Goal: Task Accomplishment & Management: Manage account settings

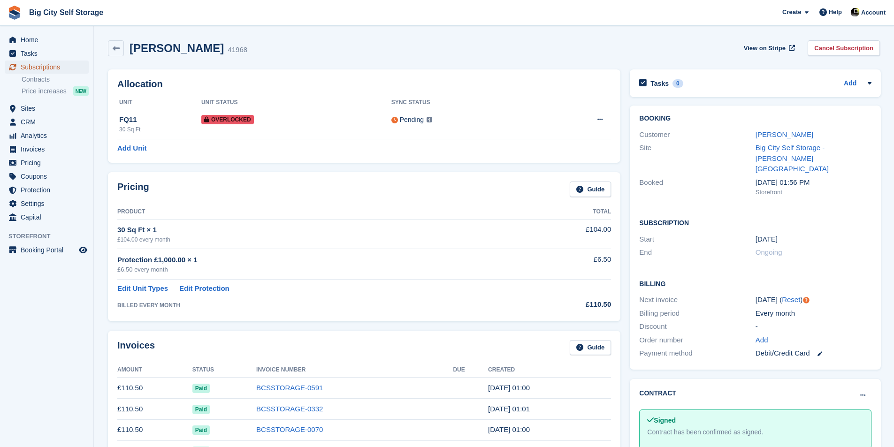
click at [51, 62] on span "Subscriptions" at bounding box center [49, 67] width 56 height 13
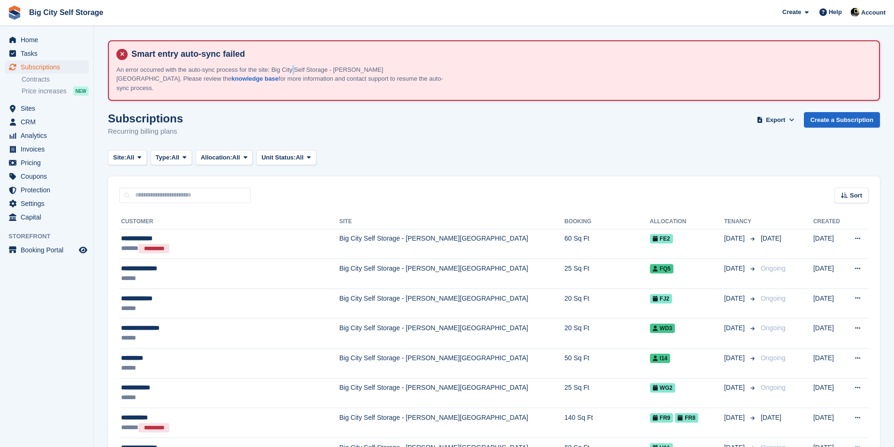
click at [294, 68] on p "An error occurred with the auto-sync process for the site: Big City Self Storag…" at bounding box center [280, 79] width 328 height 28
click at [640, 152] on div "Site: All All Big City Self Storage - Boucher Road Big City Self Storage Type: …" at bounding box center [494, 157] width 772 height 15
click at [73, 69] on span "Subscriptions" at bounding box center [49, 67] width 56 height 13
click at [187, 188] on input "text" at bounding box center [184, 195] width 131 height 15
type input "****"
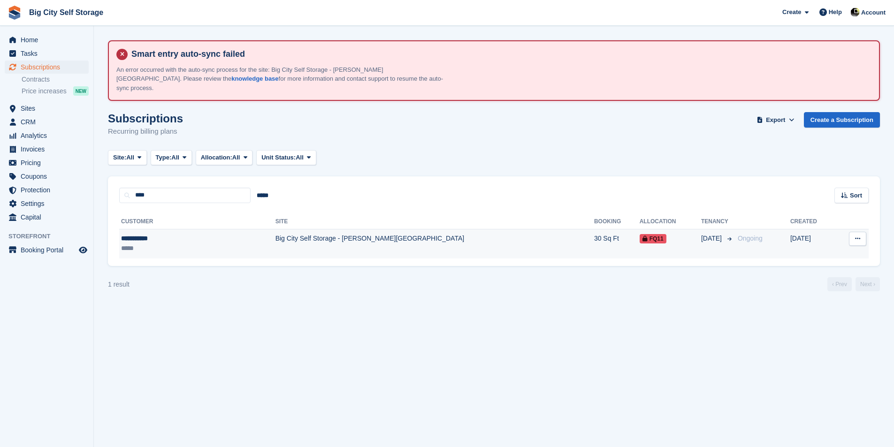
click at [275, 229] on td "Big City Self Storage - [PERSON_NAME][GEOGRAPHIC_DATA]" at bounding box center [434, 244] width 319 height 30
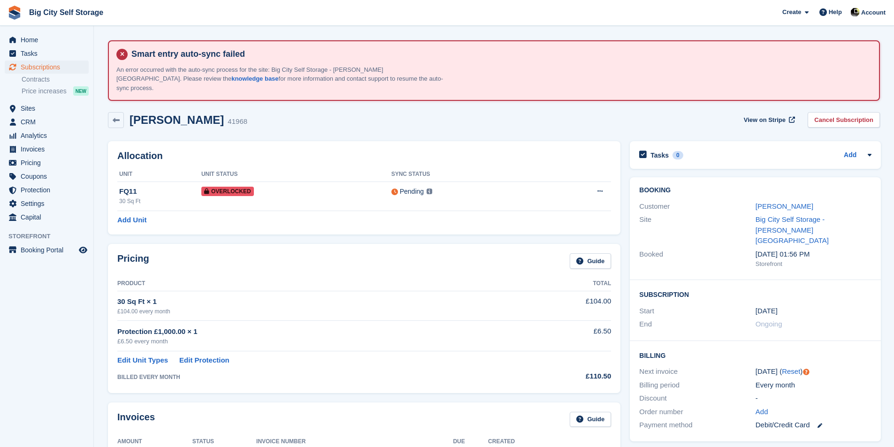
click at [844, 113] on link "Cancel Subscription" at bounding box center [843, 119] width 72 height 15
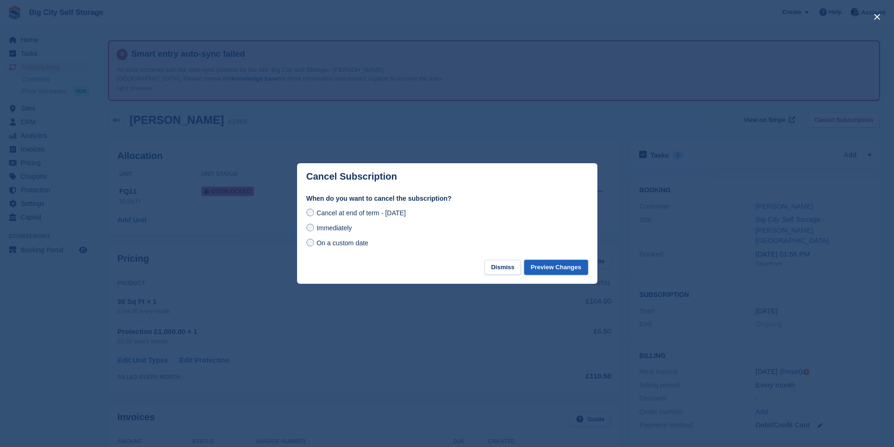
click at [556, 269] on button "Preview Changes" at bounding box center [556, 267] width 64 height 15
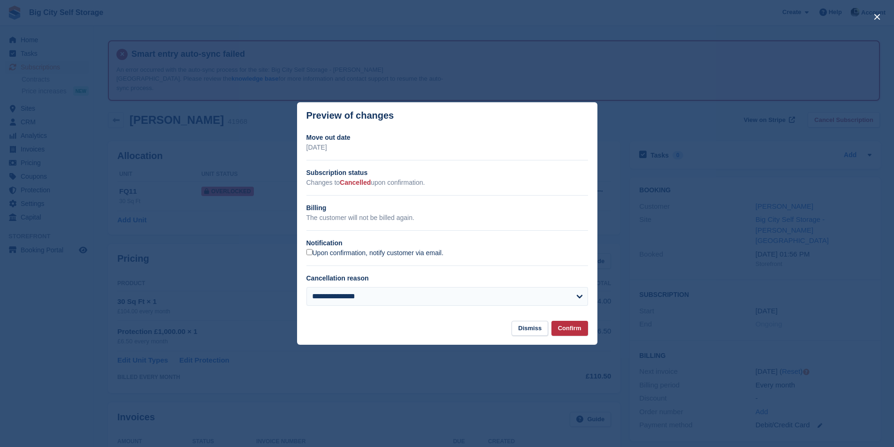
click at [375, 252] on label "Upon confirmation, notify customer via email." at bounding box center [374, 253] width 137 height 8
click at [578, 322] on button "Confirm" at bounding box center [569, 328] width 37 height 15
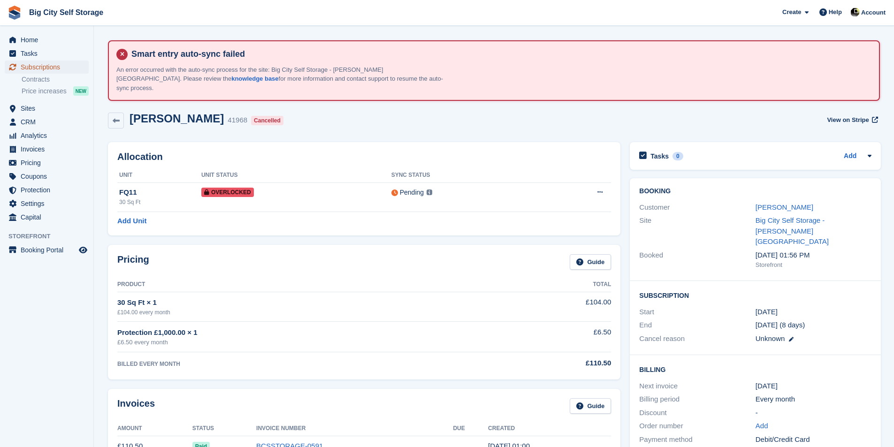
click at [54, 71] on span "Subscriptions" at bounding box center [49, 67] width 56 height 13
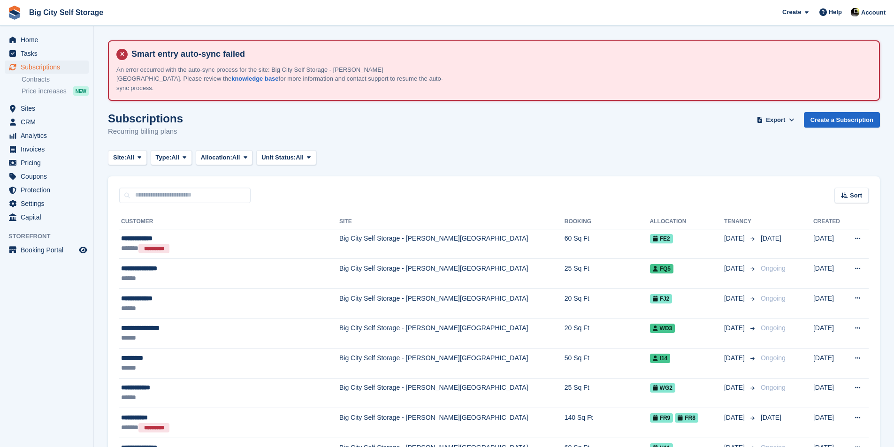
click at [215, 176] on div "Sort Sort by Customer name Date created Move in date Move out date Created (old…" at bounding box center [494, 189] width 772 height 27
click at [220, 192] on input "text" at bounding box center [184, 195] width 131 height 15
type input "****"
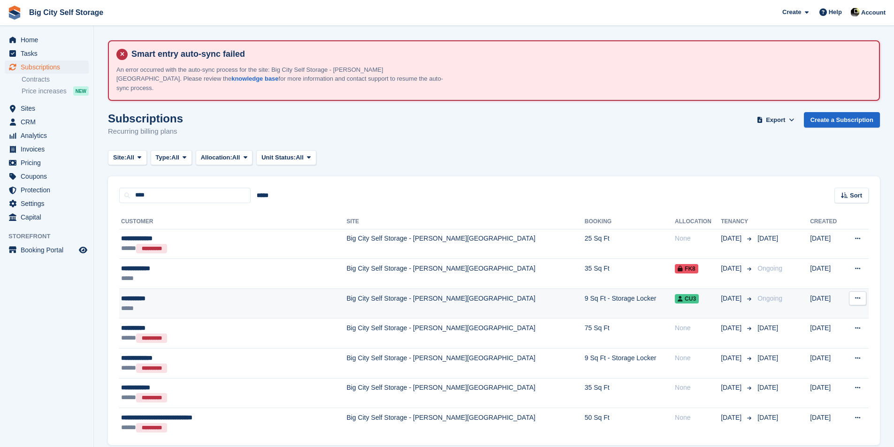
click at [231, 294] on div "**********" at bounding box center [210, 299] width 178 height 10
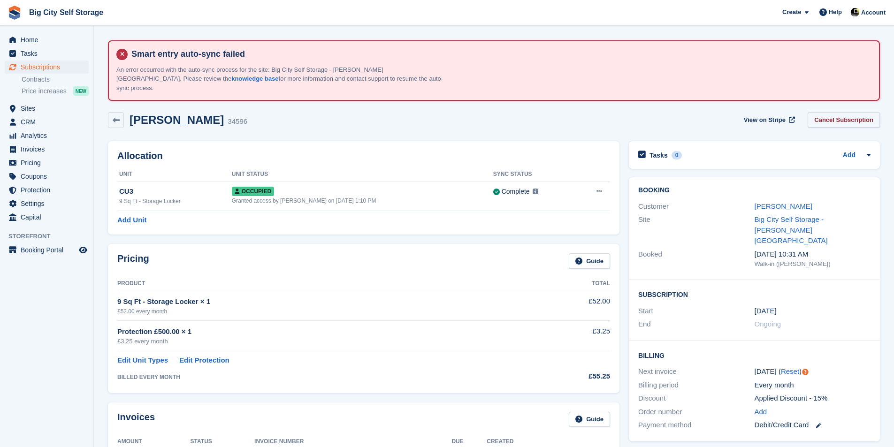
click at [849, 112] on link "Cancel Subscription" at bounding box center [843, 119] width 72 height 15
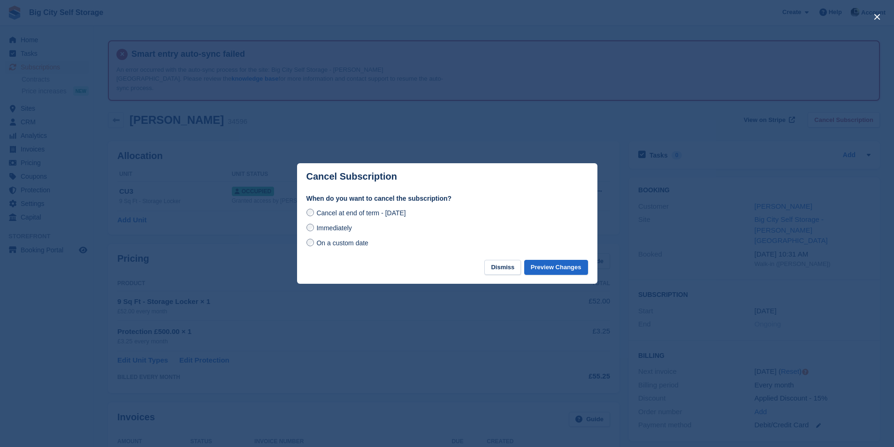
click at [322, 228] on span "Immediately" at bounding box center [333, 228] width 35 height 8
click at [357, 213] on span "Cancel at end of term - Friday, 29th August, 2025" at bounding box center [360, 213] width 89 height 8
click at [576, 270] on button "Preview Changes" at bounding box center [556, 267] width 64 height 15
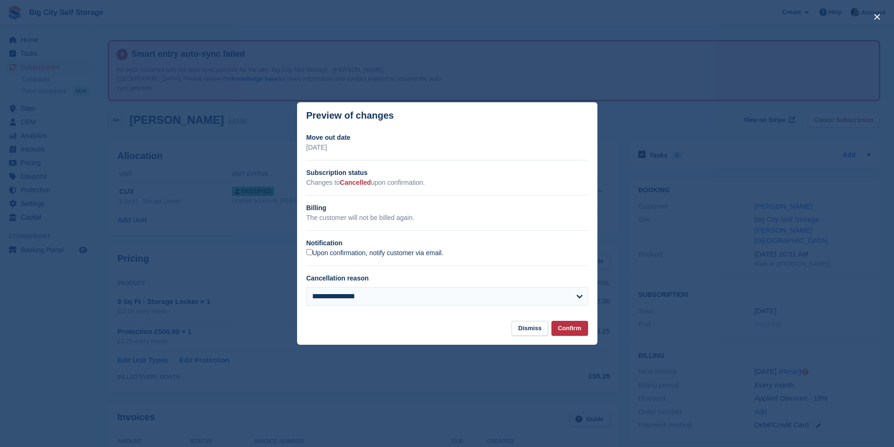
click at [372, 251] on label "Upon confirmation, notify customer via email." at bounding box center [374, 253] width 137 height 8
click at [584, 335] on button "Confirm" at bounding box center [569, 328] width 37 height 15
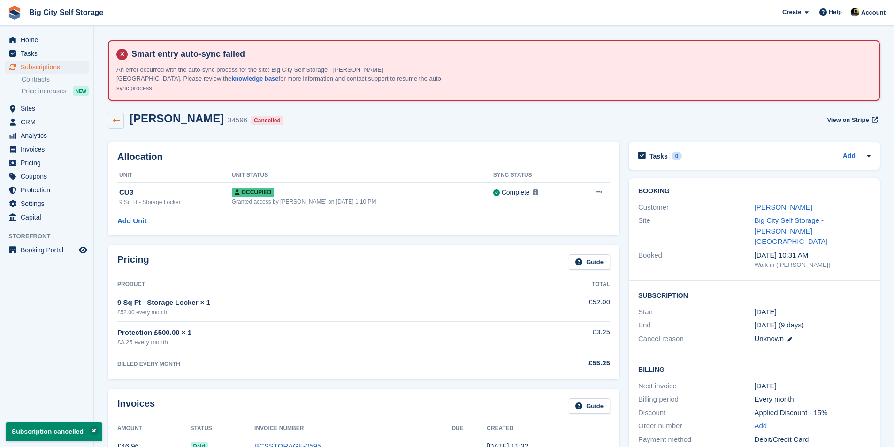
click at [116, 117] on icon at bounding box center [116, 120] width 7 height 7
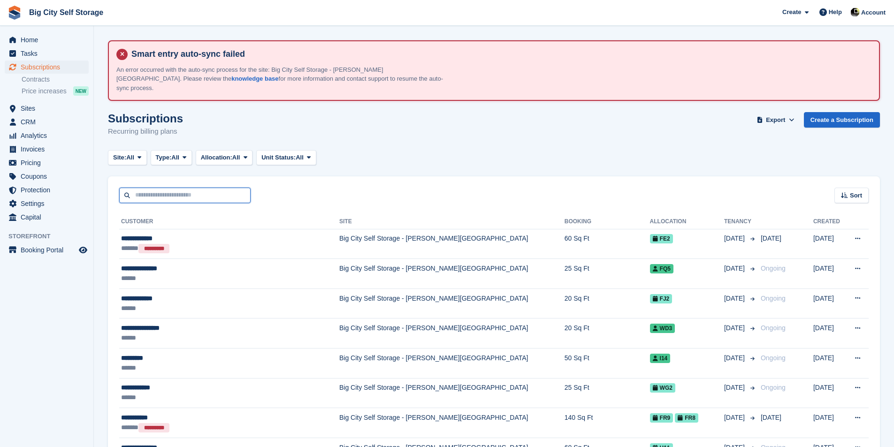
click at [163, 189] on input "text" at bounding box center [184, 195] width 131 height 15
type input "******"
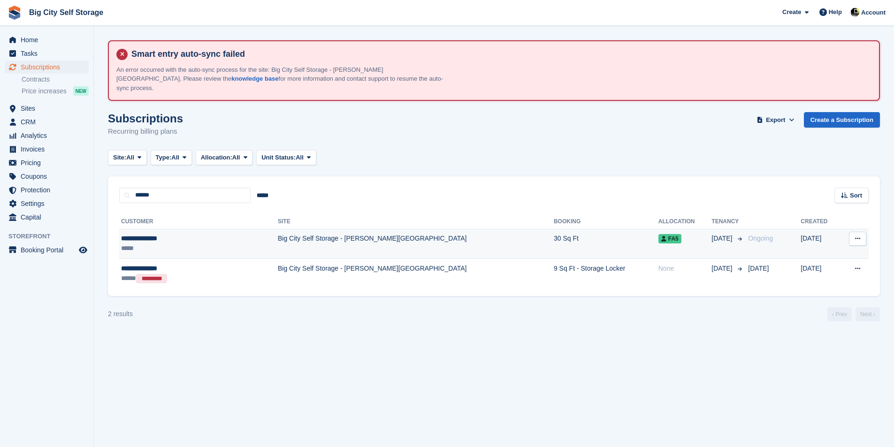
click at [278, 233] on td "Big City Self Storage - [PERSON_NAME][GEOGRAPHIC_DATA]" at bounding box center [416, 244] width 276 height 30
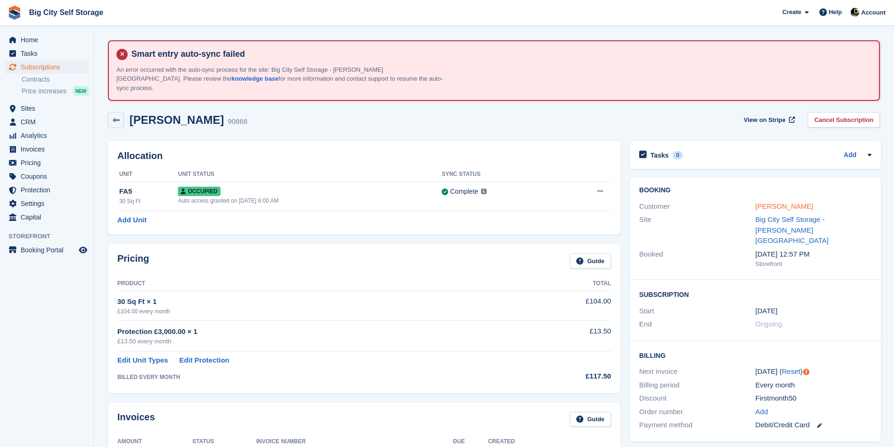
click at [791, 202] on link "[PERSON_NAME]" at bounding box center [784, 206] width 58 height 8
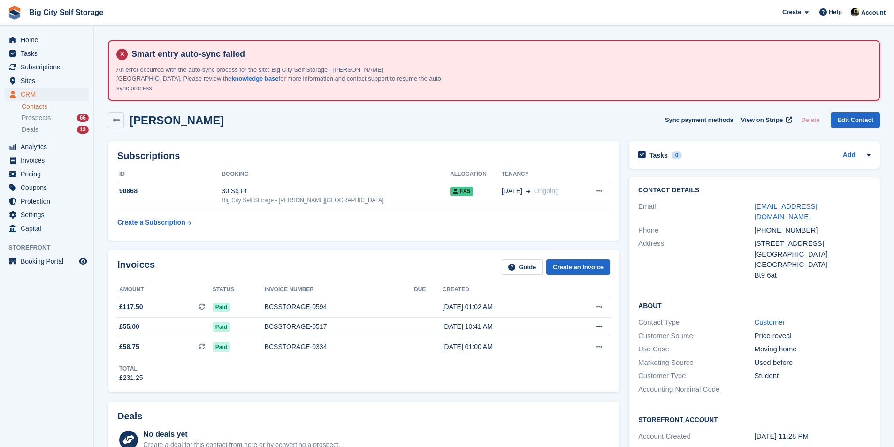
click at [482, 122] on div "Callum Houlston Sync payment methods View on Stripe Delete Edit Contact" at bounding box center [493, 121] width 781 height 29
click at [522, 191] on td "29 Jun Ongoing" at bounding box center [542, 196] width 81 height 29
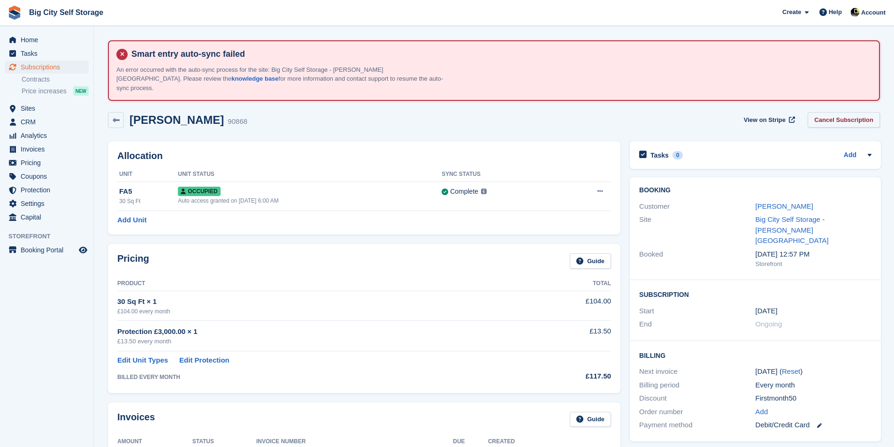
click at [847, 114] on link "Cancel Subscription" at bounding box center [843, 119] width 72 height 15
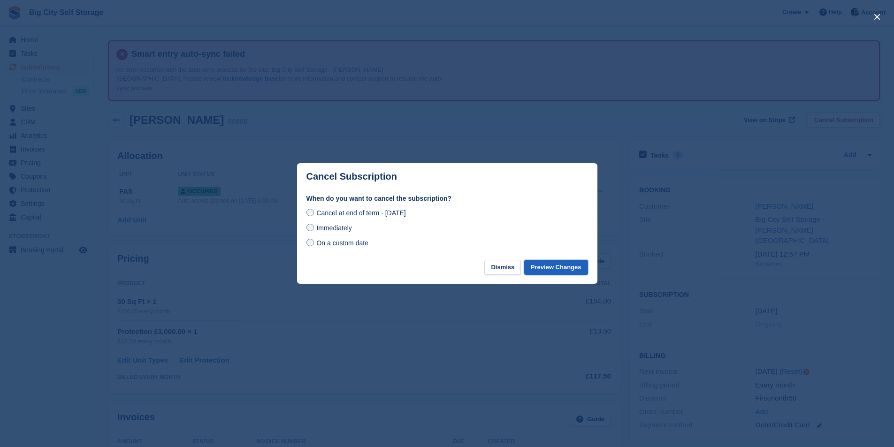
click at [548, 264] on button "Preview Changes" at bounding box center [556, 267] width 64 height 15
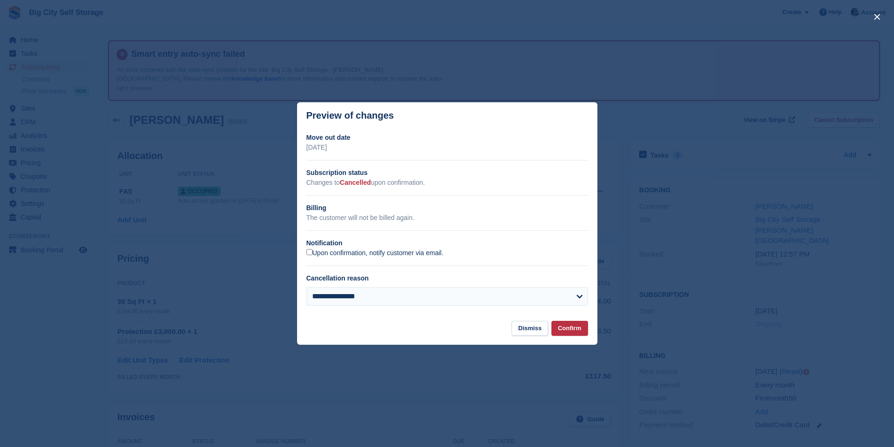
click at [391, 253] on label "Upon confirmation, notify customer via email." at bounding box center [374, 253] width 137 height 8
click at [571, 332] on button "Confirm" at bounding box center [569, 328] width 37 height 15
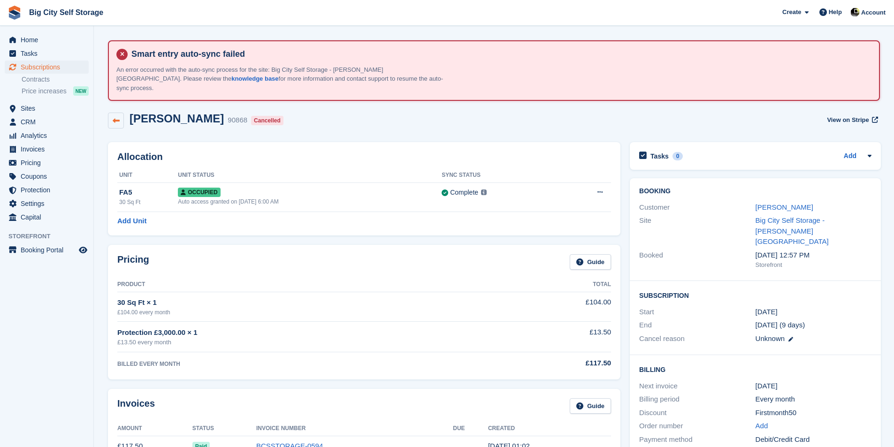
click at [118, 117] on icon at bounding box center [116, 120] width 7 height 7
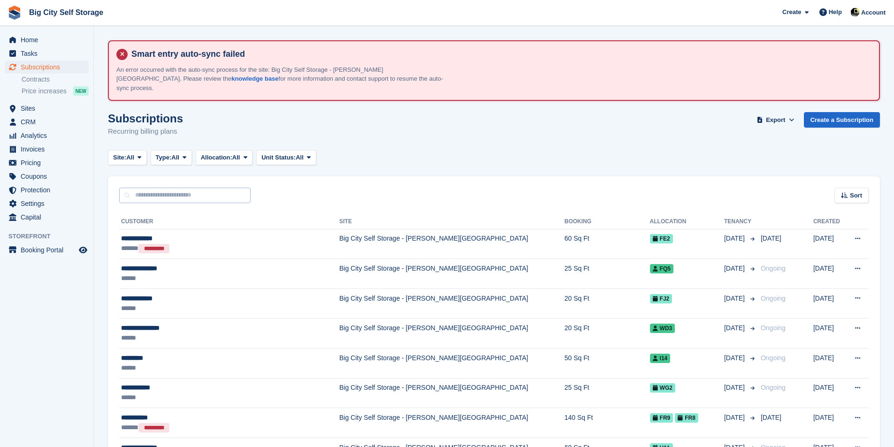
drag, startPoint x: 206, startPoint y: 170, endPoint x: 208, endPoint y: 187, distance: 17.0
click at [206, 176] on div "Sort Sort by Customer name Date created Move in date Move out date Created (old…" at bounding box center [494, 189] width 772 height 27
click at [210, 188] on input "text" at bounding box center [184, 195] width 131 height 15
click at [190, 189] on input "****" at bounding box center [184, 195] width 131 height 15
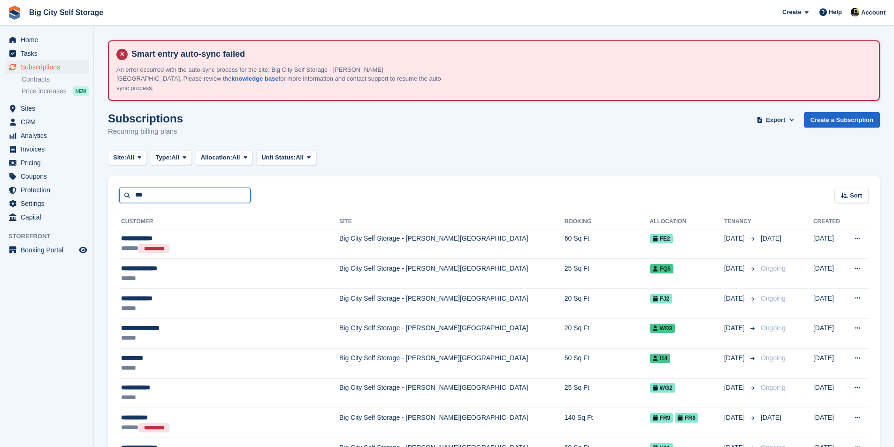
click at [190, 188] on input "***" at bounding box center [184, 195] width 131 height 15
type input "******"
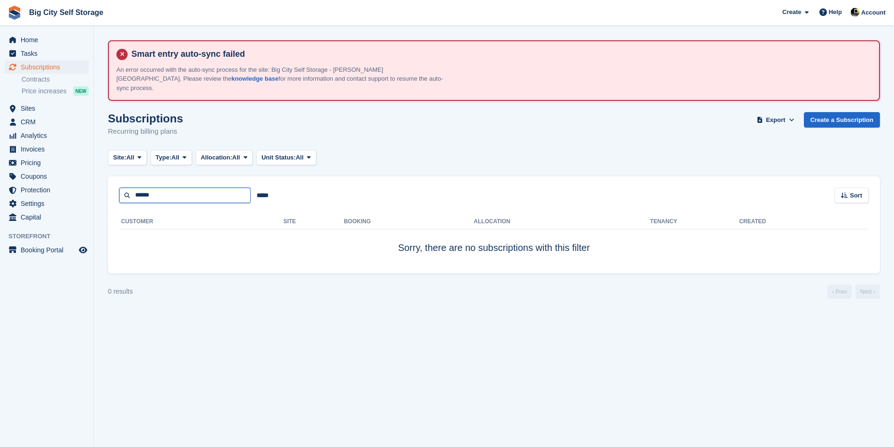
click at [183, 188] on input "******" at bounding box center [184, 195] width 131 height 15
type input "******"
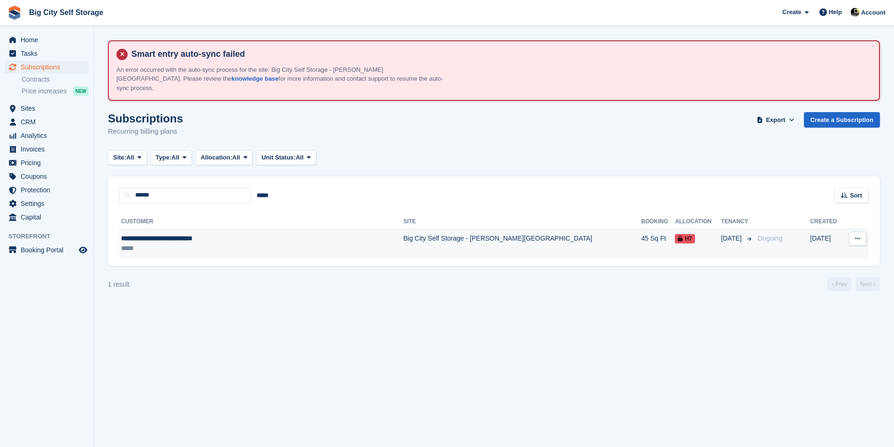
click at [204, 234] on div "**********" at bounding box center [233, 239] width 224 height 10
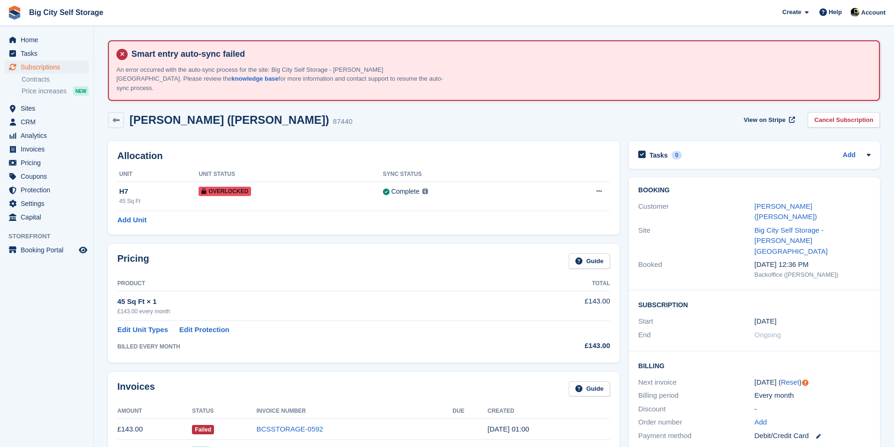
click at [868, 112] on link "Cancel Subscription" at bounding box center [843, 119] width 72 height 15
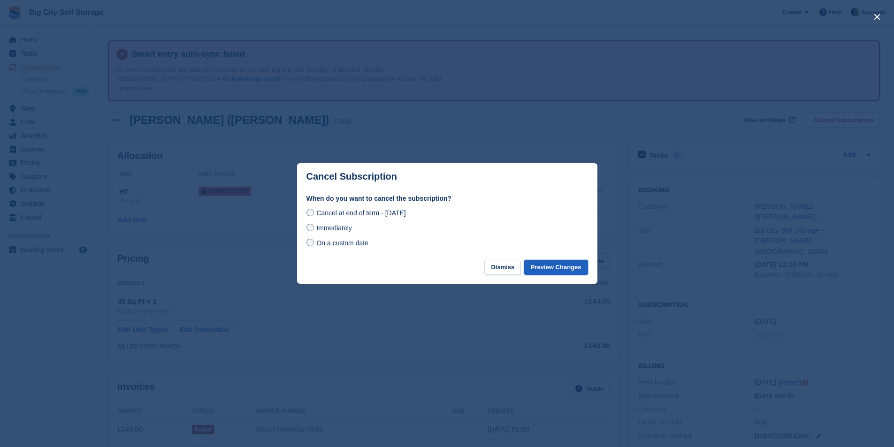
click at [560, 271] on button "Preview Changes" at bounding box center [556, 267] width 64 height 15
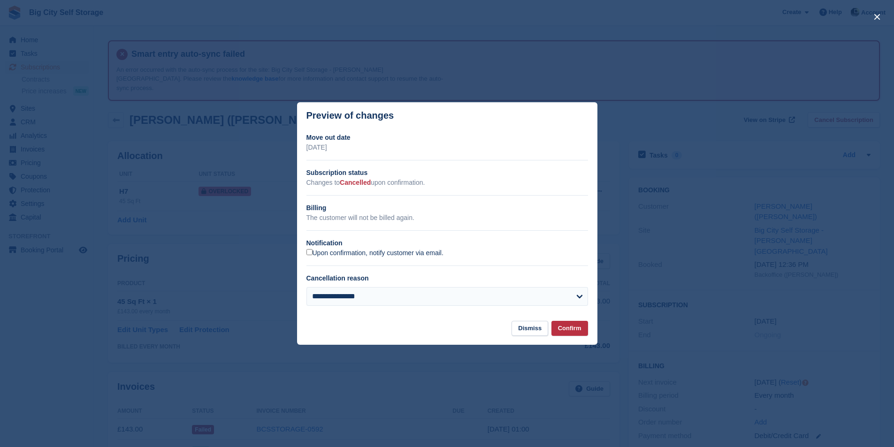
click at [423, 254] on label "Upon confirmation, notify customer via email." at bounding box center [374, 253] width 137 height 8
click at [577, 334] on button "Confirm" at bounding box center [569, 328] width 37 height 15
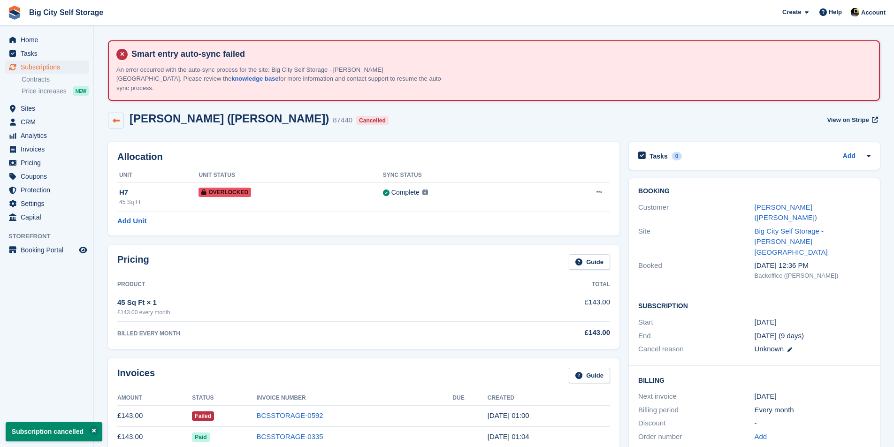
click at [116, 117] on icon at bounding box center [116, 120] width 7 height 7
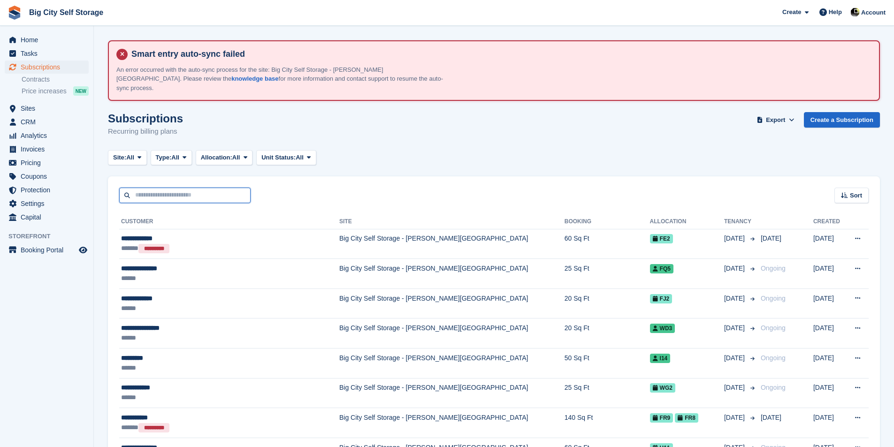
click at [217, 190] on input "text" at bounding box center [184, 195] width 131 height 15
type input "*****"
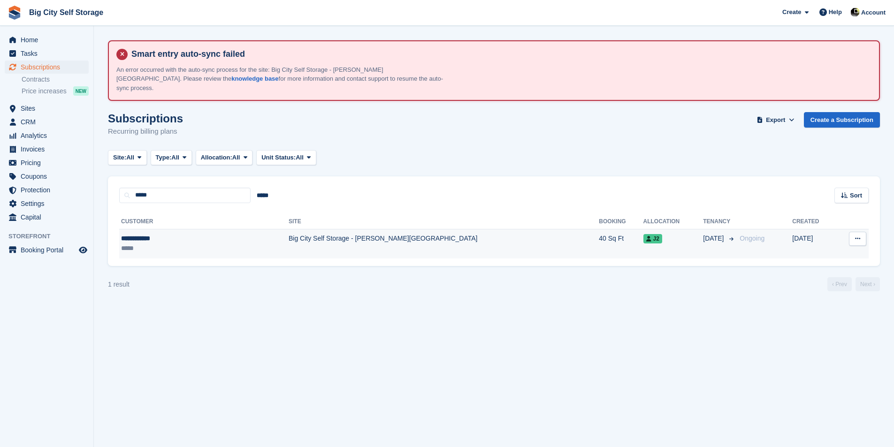
click at [736, 236] on td "Ongoing" at bounding box center [764, 244] width 56 height 30
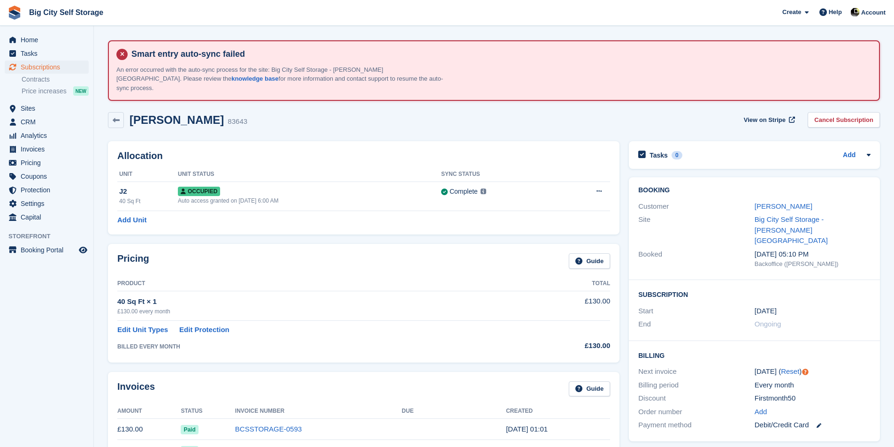
click at [852, 116] on link "Cancel Subscription" at bounding box center [843, 119] width 72 height 15
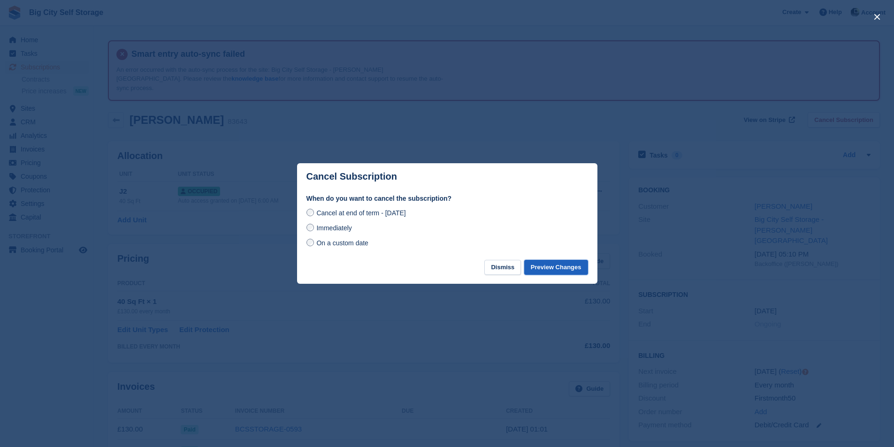
click at [559, 262] on button "Preview Changes" at bounding box center [556, 267] width 64 height 15
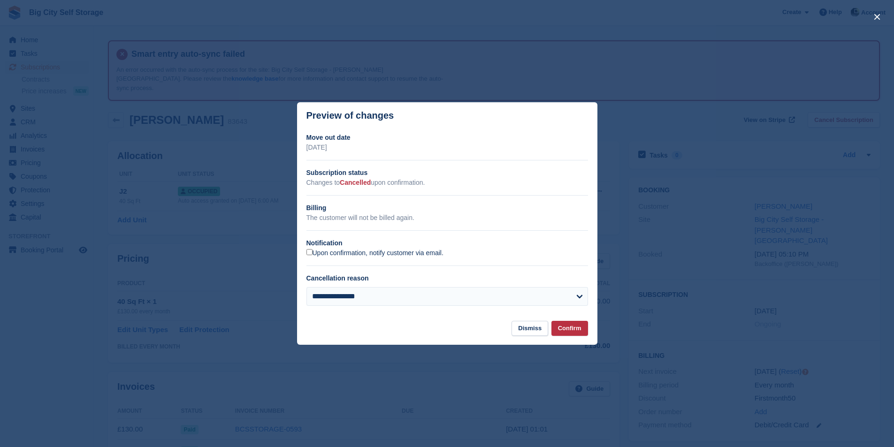
click at [402, 254] on label "Upon confirmation, notify customer via email." at bounding box center [374, 253] width 137 height 8
click at [557, 334] on button "Confirm" at bounding box center [569, 328] width 37 height 15
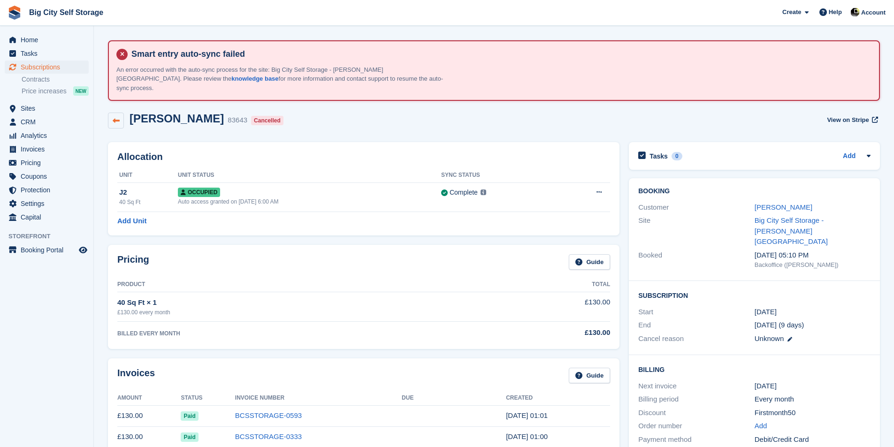
click at [112, 113] on link at bounding box center [116, 121] width 16 height 16
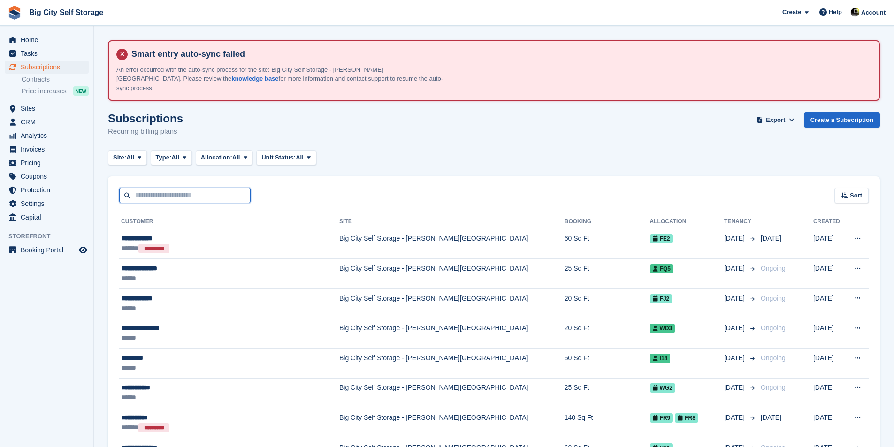
click at [218, 191] on input "text" at bounding box center [184, 195] width 131 height 15
type input "****"
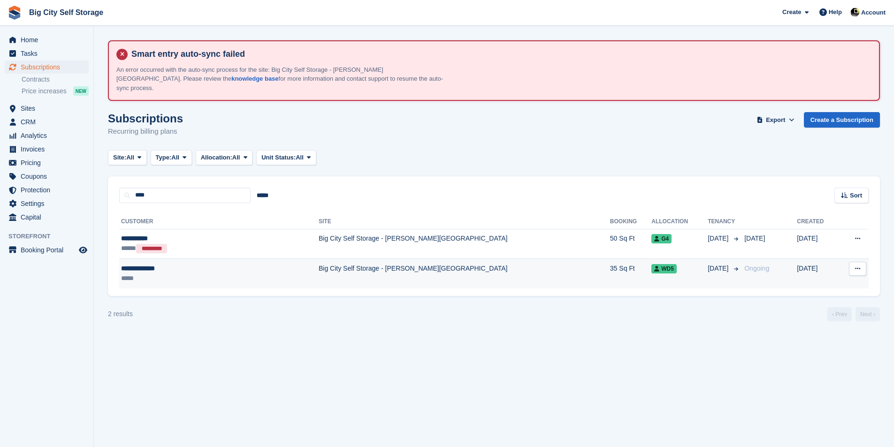
click at [337, 278] on td "Big City Self Storage - [PERSON_NAME][GEOGRAPHIC_DATA]" at bounding box center [464, 274] width 291 height 30
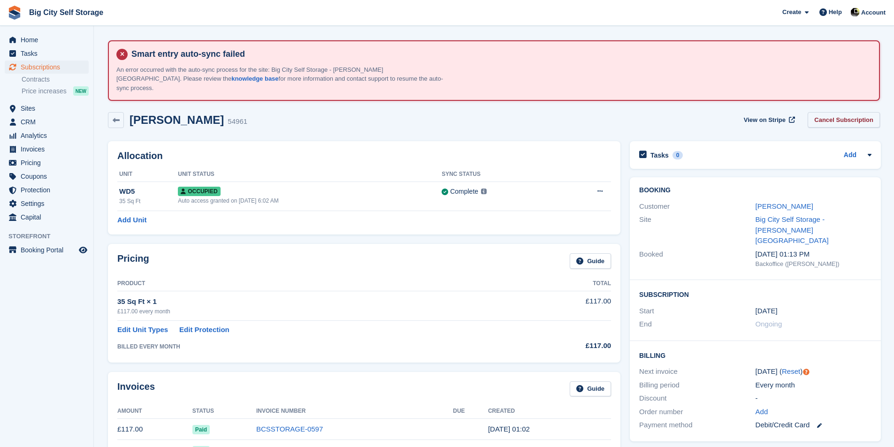
click at [852, 113] on link "Cancel Subscription" at bounding box center [843, 119] width 72 height 15
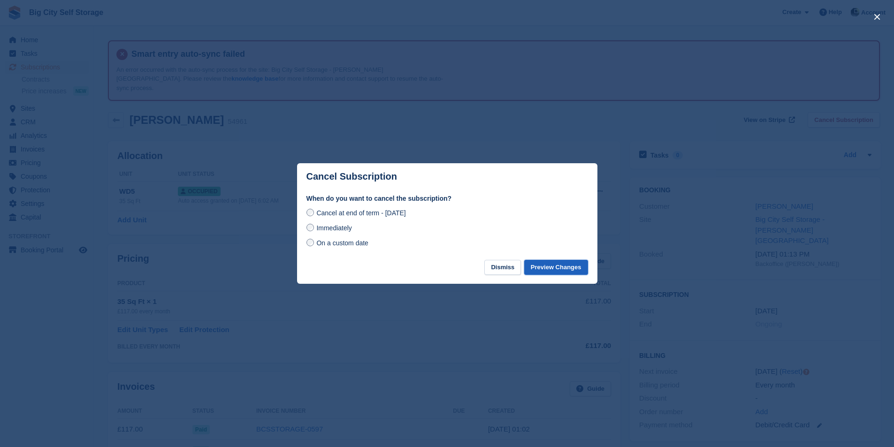
click at [546, 271] on button "Preview Changes" at bounding box center [556, 267] width 64 height 15
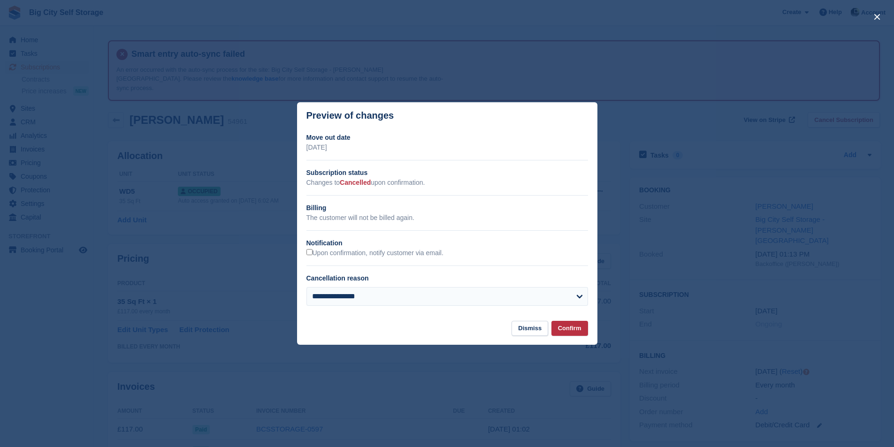
click at [382, 245] on h2 "Notification" at bounding box center [447, 243] width 282 height 10
click at [379, 255] on label "Upon confirmation, notify customer via email." at bounding box center [374, 253] width 137 height 8
click at [571, 332] on button "Confirm" at bounding box center [569, 328] width 37 height 15
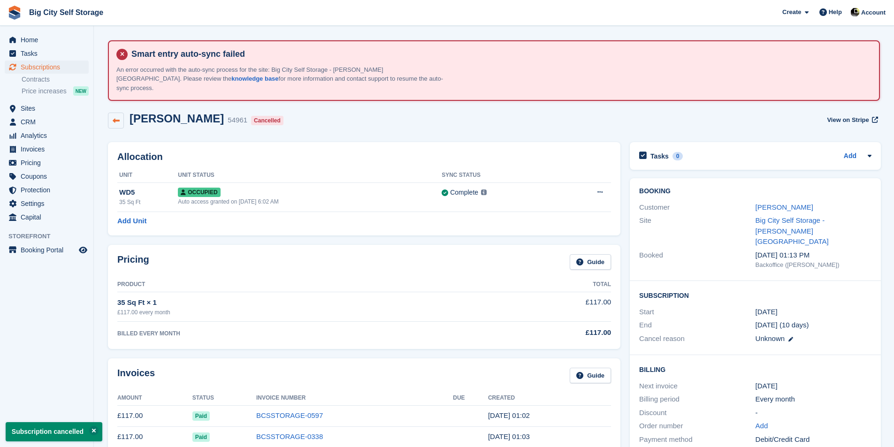
click at [113, 113] on link at bounding box center [116, 121] width 16 height 16
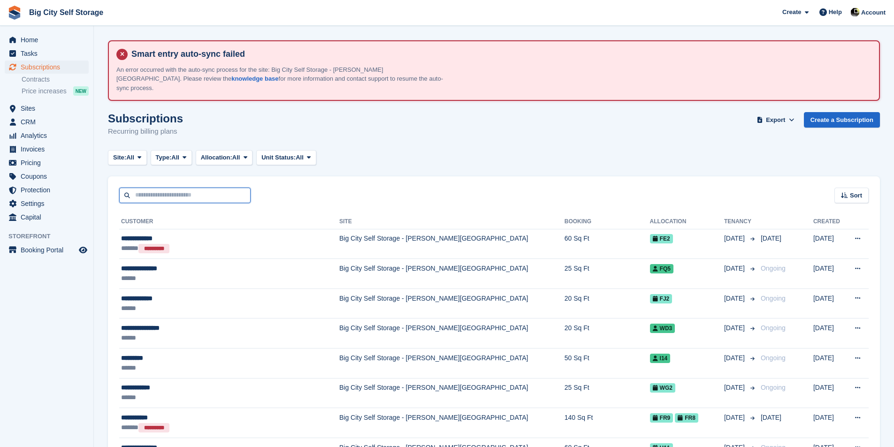
click at [154, 189] on input "text" at bounding box center [184, 195] width 131 height 15
type input "***"
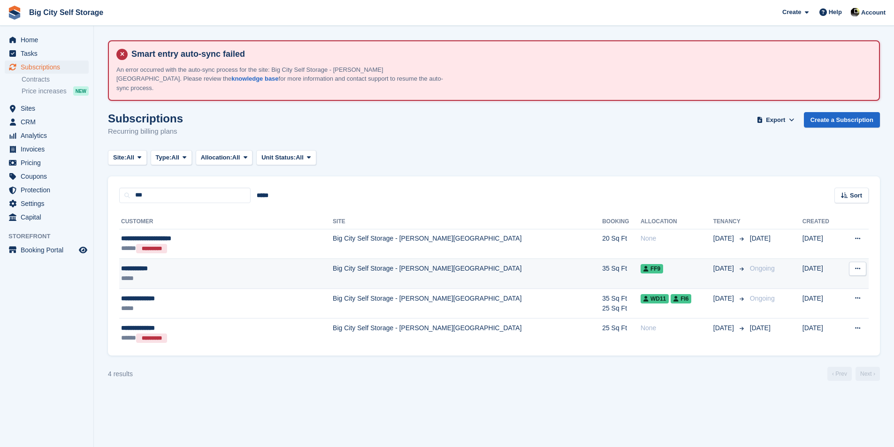
click at [602, 270] on td "35 Sq Ft" at bounding box center [621, 274] width 38 height 30
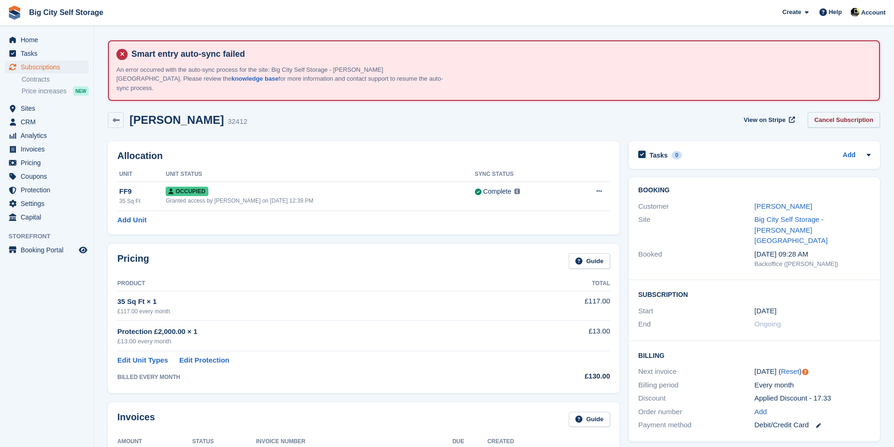
click at [868, 112] on link "Cancel Subscription" at bounding box center [843, 119] width 72 height 15
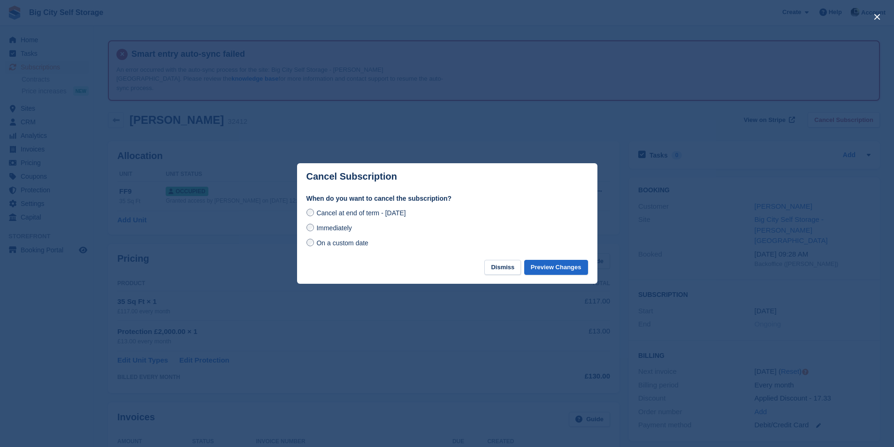
click at [559, 256] on div "When do you want to cancel the subscription? Cancel at end of term - Sunday, 31…" at bounding box center [447, 227] width 300 height 66
click at [549, 269] on button "Preview Changes" at bounding box center [556, 267] width 64 height 15
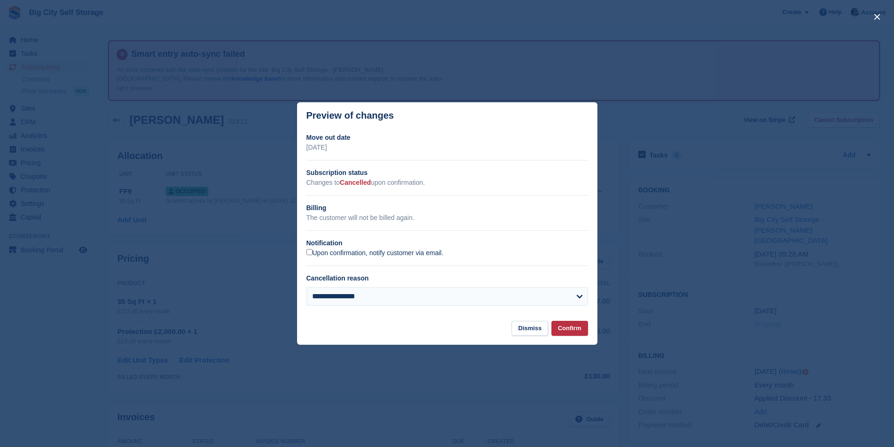
click at [426, 250] on label "Upon confirmation, notify customer via email." at bounding box center [374, 253] width 137 height 8
drag, startPoint x: 574, startPoint y: 331, endPoint x: 586, endPoint y: 315, distance: 20.1
click at [574, 334] on button "Confirm" at bounding box center [569, 328] width 37 height 15
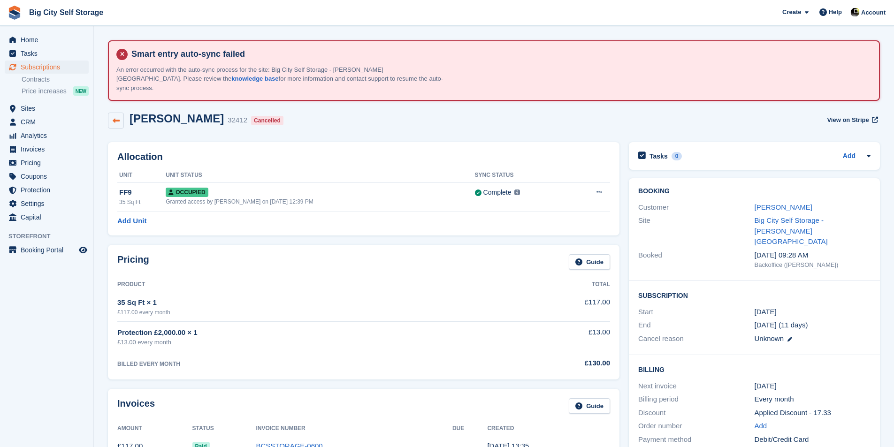
click at [114, 117] on icon at bounding box center [116, 120] width 7 height 7
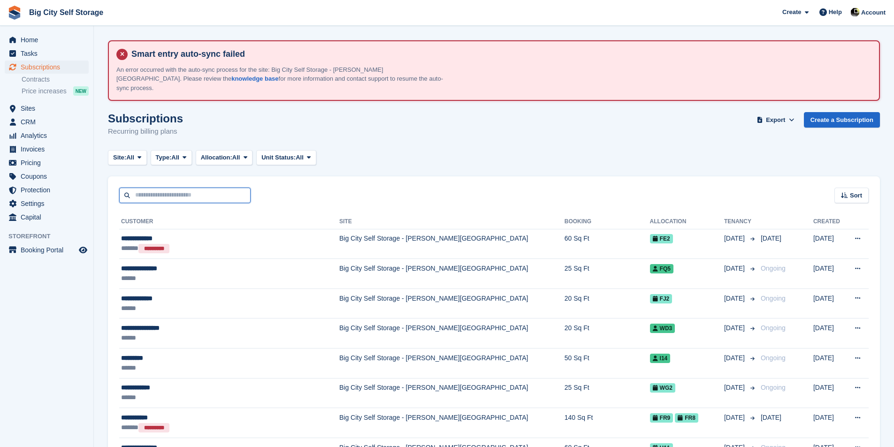
click at [219, 188] on input "text" at bounding box center [184, 195] width 131 height 15
type input "*****"
click at [164, 189] on input "*****" at bounding box center [184, 195] width 131 height 15
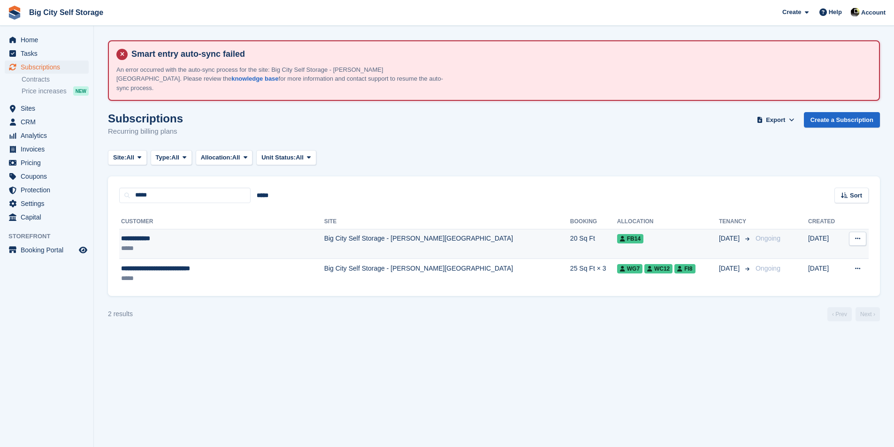
click at [267, 234] on div "**********" at bounding box center [198, 239] width 155 height 10
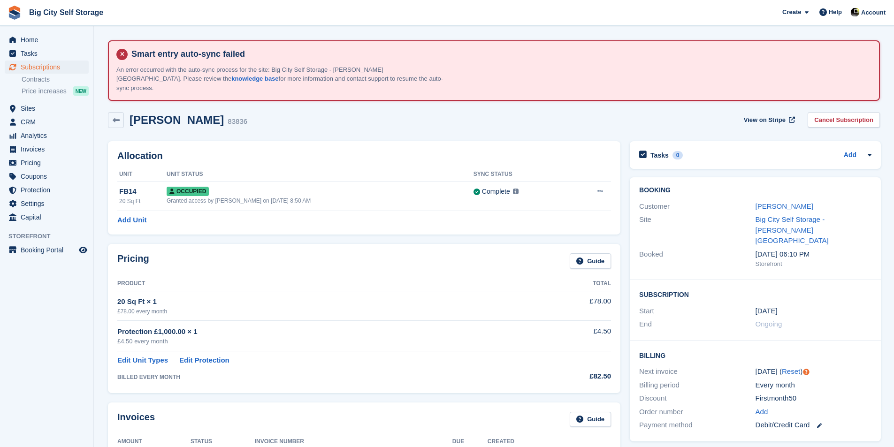
click at [854, 113] on link "Cancel Subscription" at bounding box center [843, 119] width 72 height 15
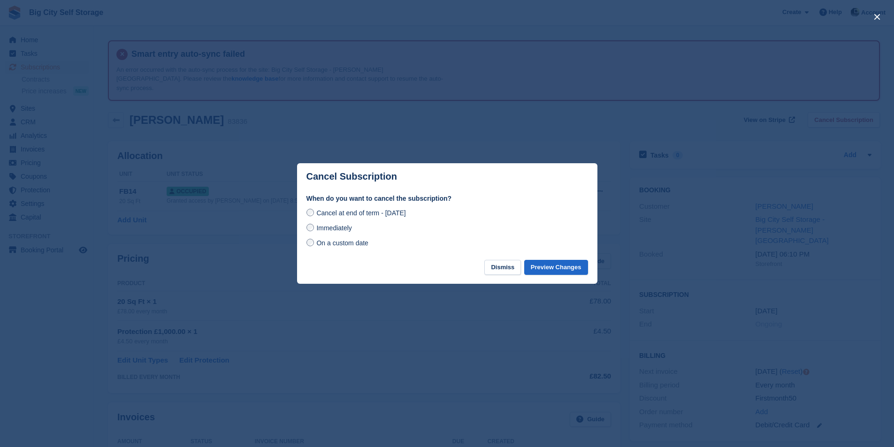
click at [376, 214] on span "Cancel at end of term - Saturday, 30th August, 2025" at bounding box center [360, 213] width 89 height 8
click at [571, 270] on button "Preview Changes" at bounding box center [556, 267] width 64 height 15
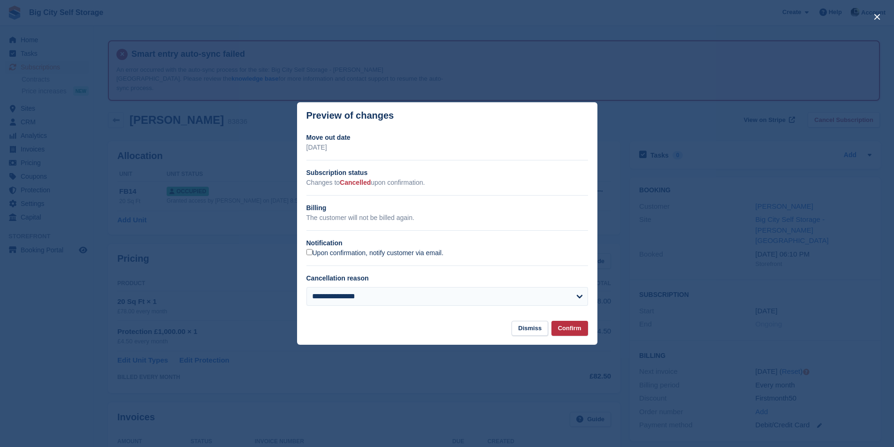
click at [423, 250] on label "Upon confirmation, notify customer via email." at bounding box center [374, 253] width 137 height 8
click at [576, 331] on button "Confirm" at bounding box center [569, 328] width 37 height 15
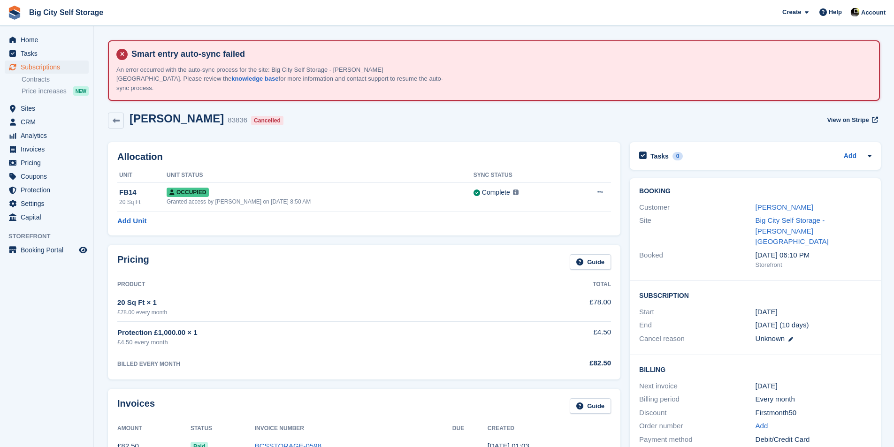
click at [119, 121] on div "Keith Graham 83836 Cancelled View on Stripe" at bounding box center [493, 122] width 781 height 30
click at [115, 115] on link at bounding box center [116, 121] width 16 height 16
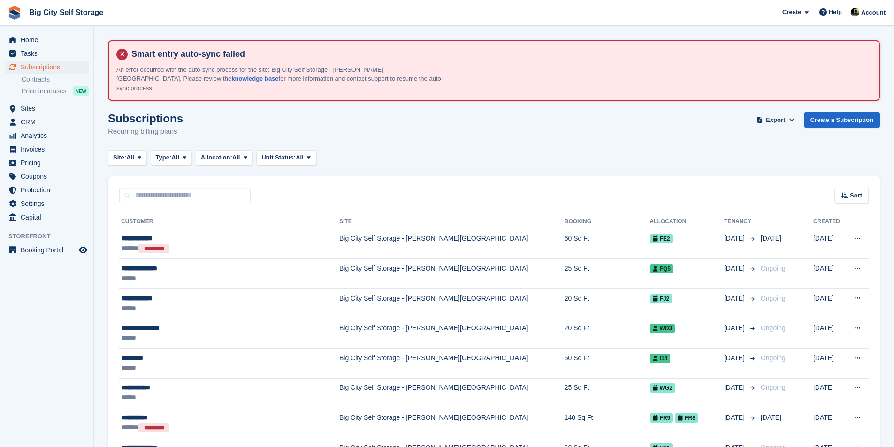
click at [197, 188] on input "text" at bounding box center [184, 195] width 131 height 15
click at [201, 188] on input "*****" at bounding box center [184, 195] width 131 height 15
type input "*****"
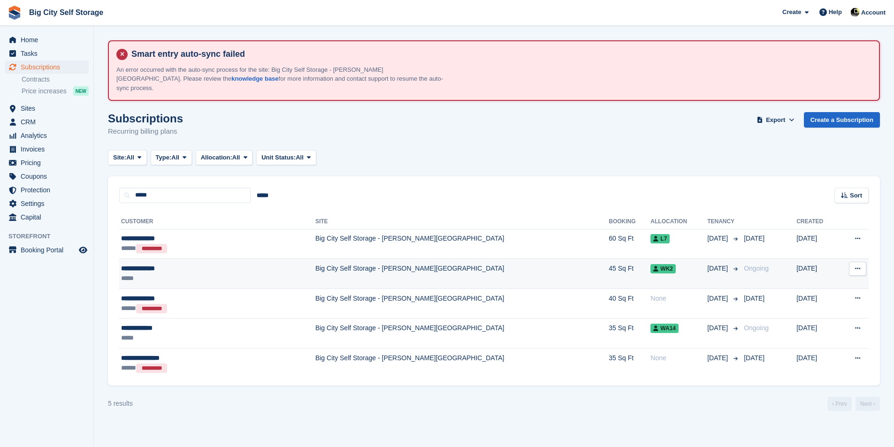
click at [315, 260] on td "Big City Self Storage - [PERSON_NAME][GEOGRAPHIC_DATA]" at bounding box center [461, 274] width 293 height 30
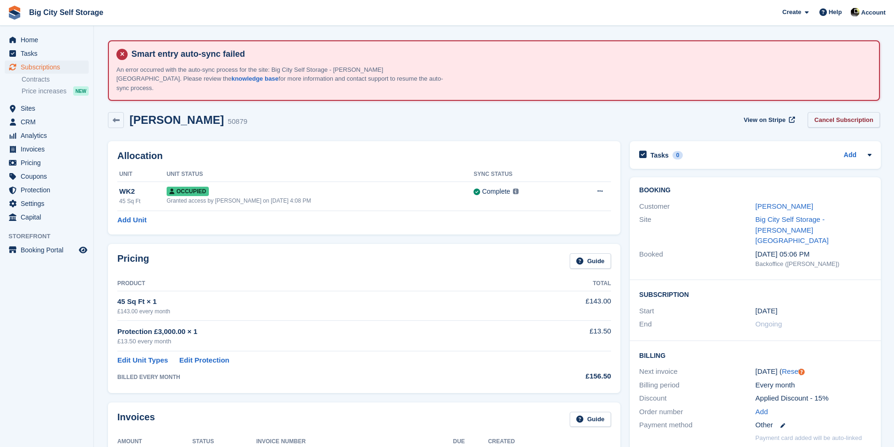
click at [849, 114] on link "Cancel Subscription" at bounding box center [843, 119] width 72 height 15
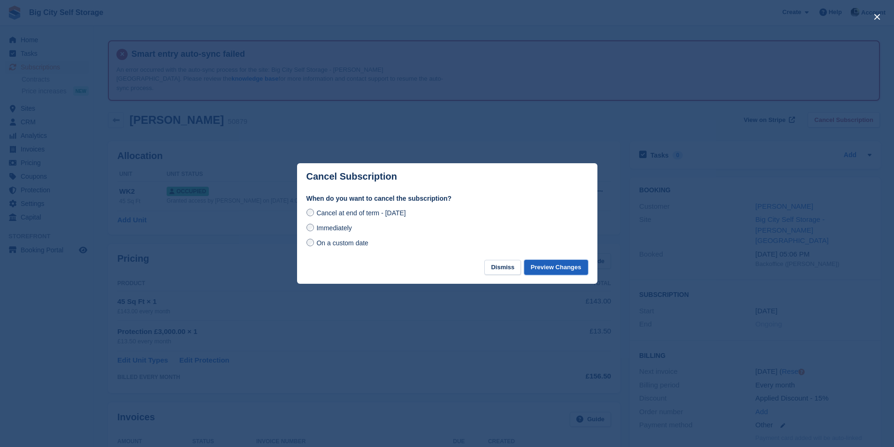
click at [575, 270] on button "Preview Changes" at bounding box center [556, 267] width 64 height 15
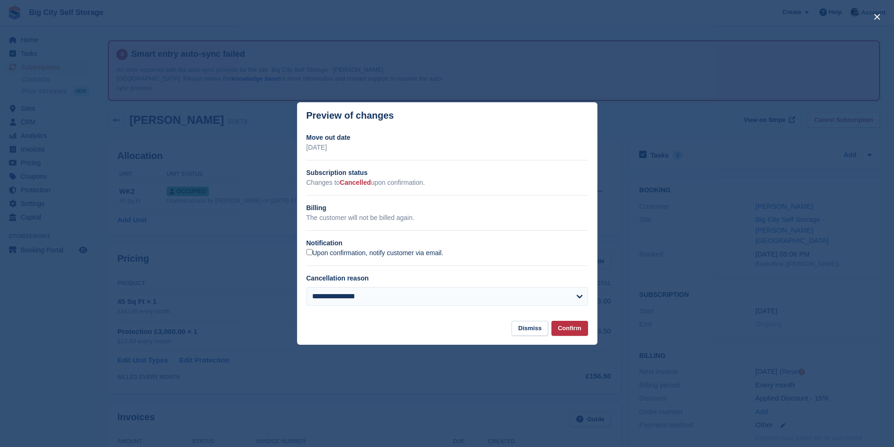
click at [358, 251] on label "Upon confirmation, notify customer via email." at bounding box center [374, 253] width 137 height 8
click at [579, 334] on button "Confirm" at bounding box center [569, 328] width 37 height 15
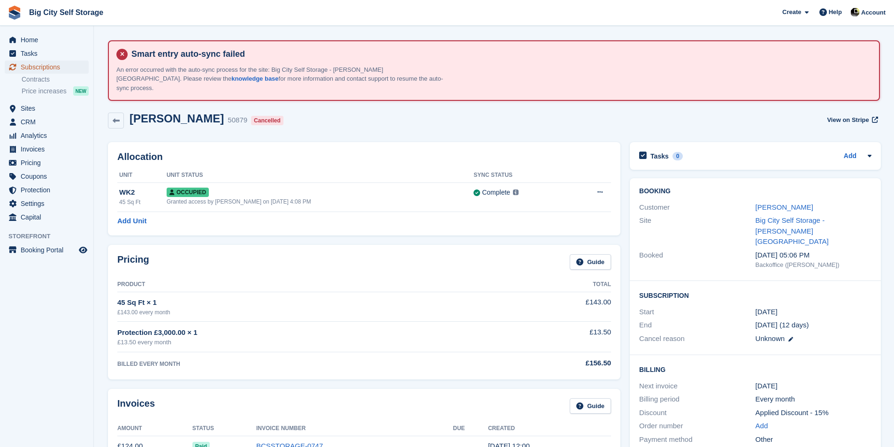
click at [55, 62] on span "Subscriptions" at bounding box center [49, 67] width 56 height 13
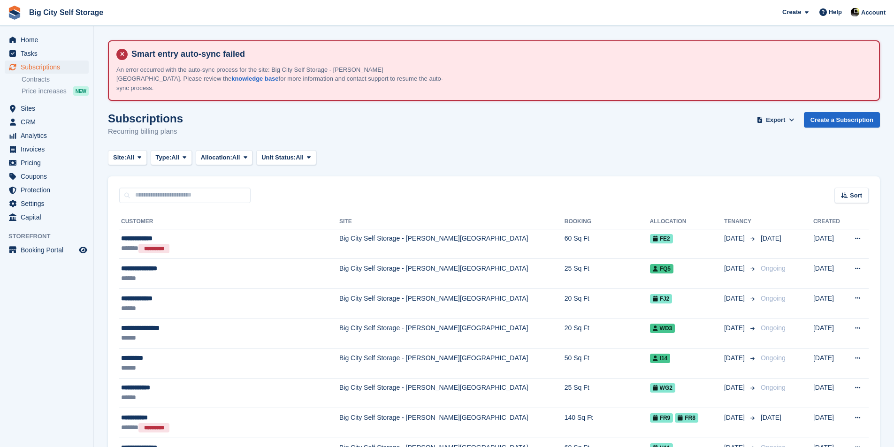
click at [207, 176] on div "Sort Sort by Customer name Date created Move in date Move out date Created (old…" at bounding box center [494, 189] width 772 height 27
click at [205, 188] on input "text" at bounding box center [184, 195] width 131 height 15
type input "*****"
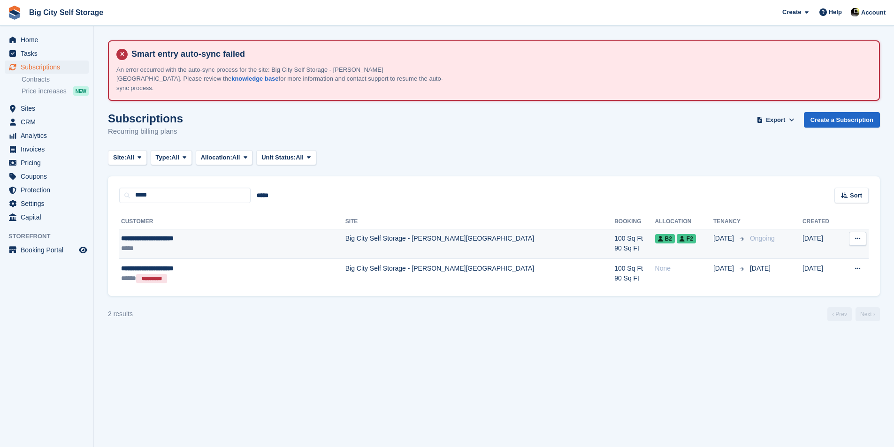
click at [345, 239] on td "Big City Self Storage - [PERSON_NAME][GEOGRAPHIC_DATA]" at bounding box center [479, 244] width 269 height 30
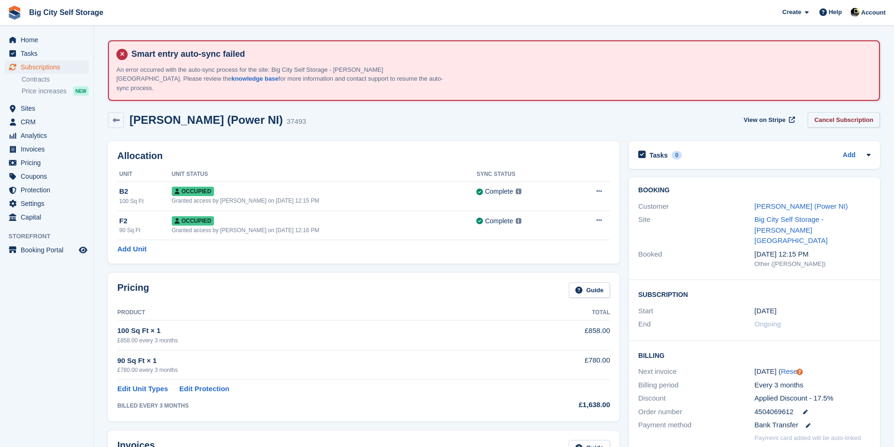
click at [868, 107] on div "Barry Rogan (Power NI) 37493 View on Stripe Cancel Subscription" at bounding box center [493, 121] width 781 height 29
click at [866, 112] on link "Cancel Subscription" at bounding box center [843, 119] width 72 height 15
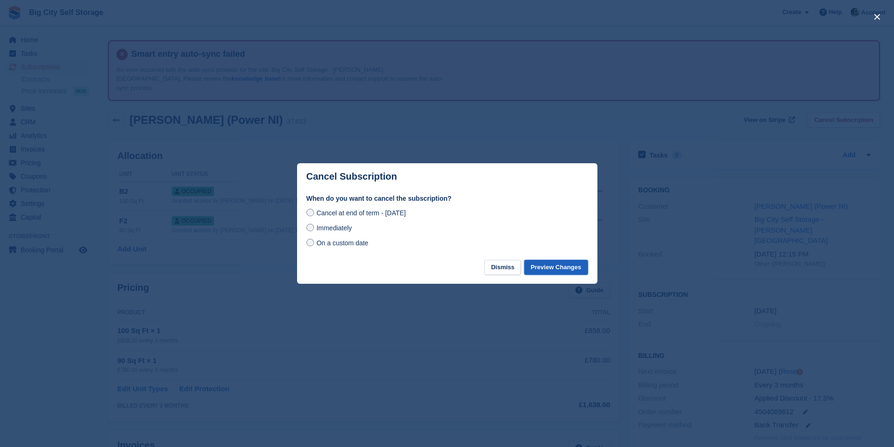
click at [567, 263] on button "Preview Changes" at bounding box center [556, 267] width 64 height 15
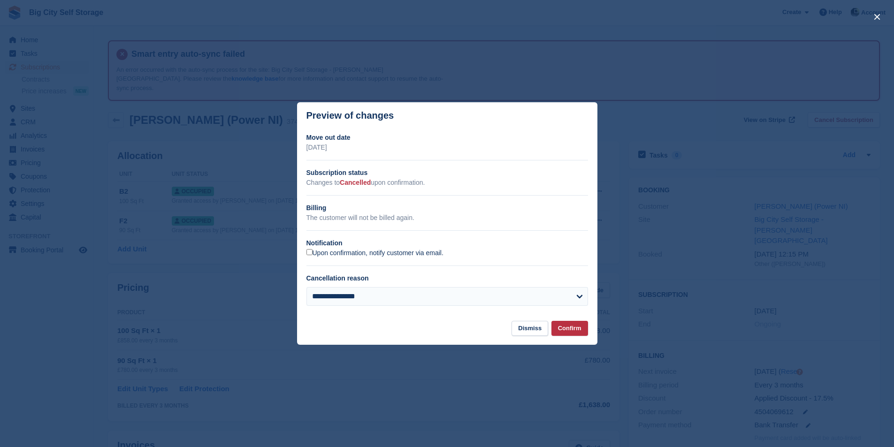
click at [361, 256] on label "Upon confirmation, notify customer via email." at bounding box center [374, 253] width 137 height 8
click at [575, 332] on button "Confirm" at bounding box center [569, 328] width 37 height 15
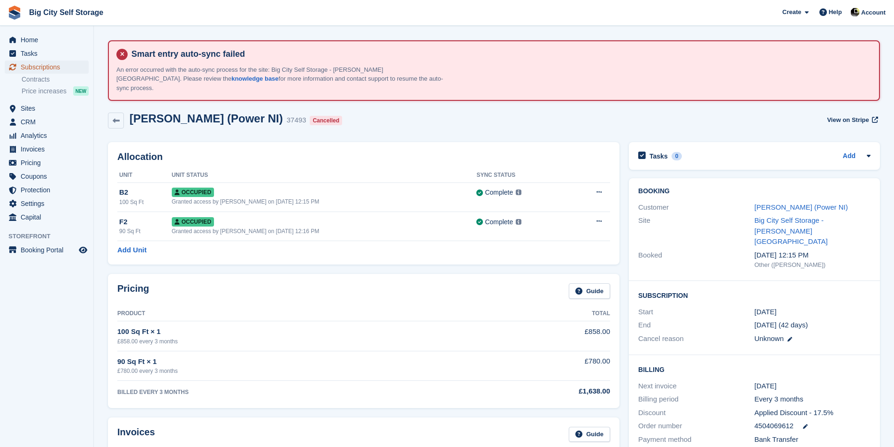
click at [57, 66] on span "Subscriptions" at bounding box center [49, 67] width 56 height 13
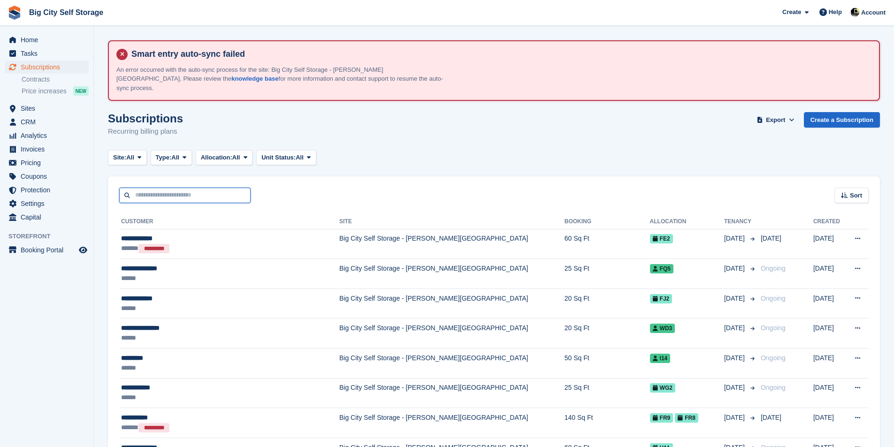
click at [212, 188] on input "text" at bounding box center [184, 195] width 131 height 15
type input "***"
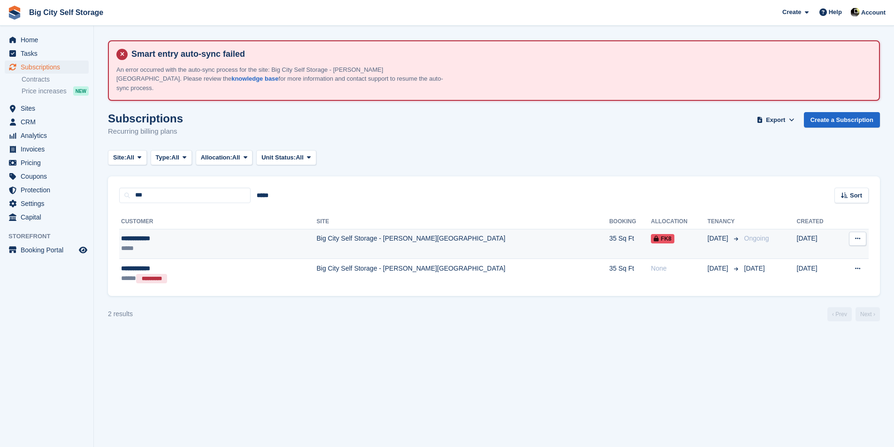
click at [317, 236] on td "Big City Self Storage - [PERSON_NAME][GEOGRAPHIC_DATA]" at bounding box center [463, 244] width 293 height 30
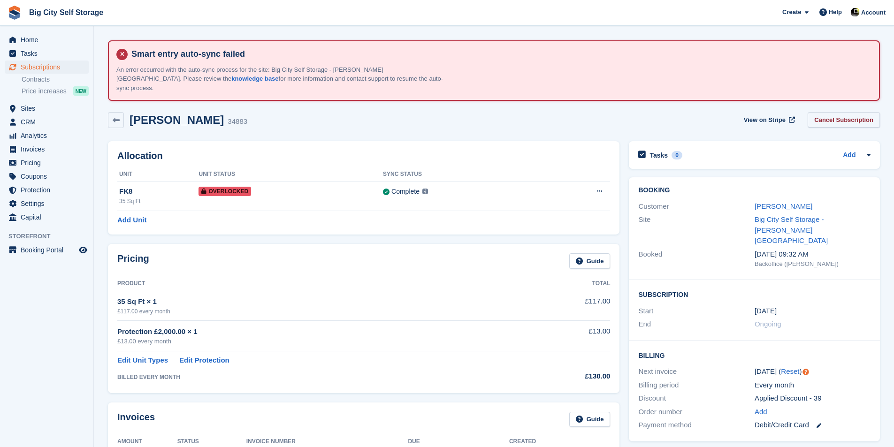
click at [847, 114] on link "Cancel Subscription" at bounding box center [843, 119] width 72 height 15
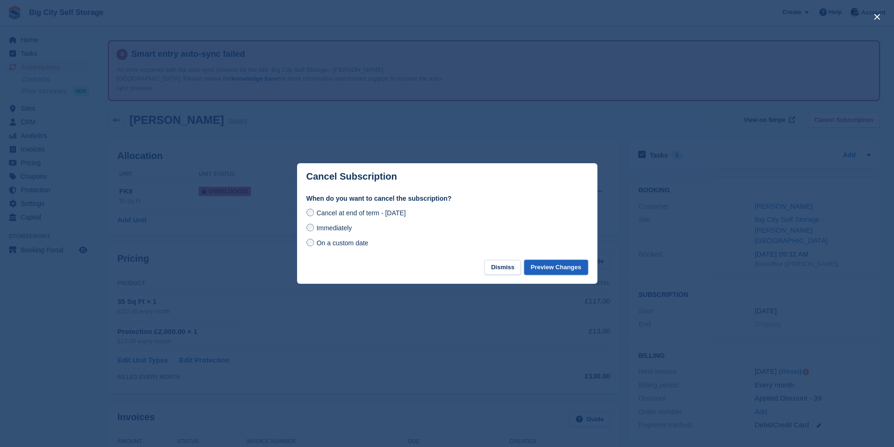
click at [560, 273] on button "Preview Changes" at bounding box center [556, 267] width 64 height 15
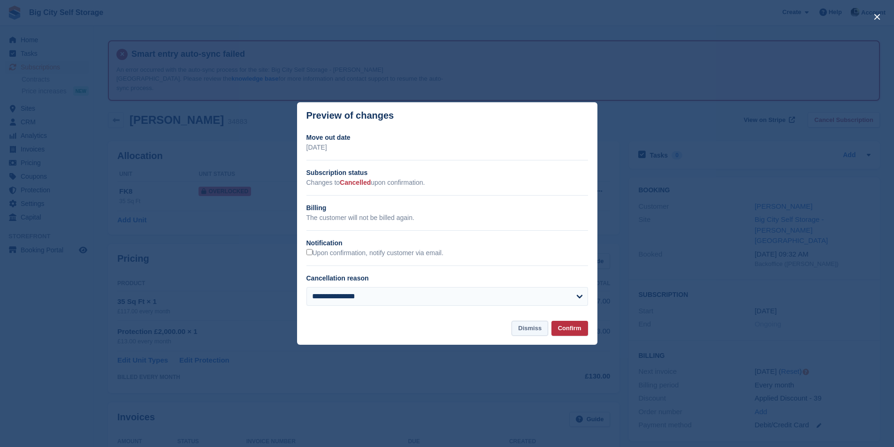
click at [545, 327] on button "Dismiss" at bounding box center [529, 328] width 37 height 15
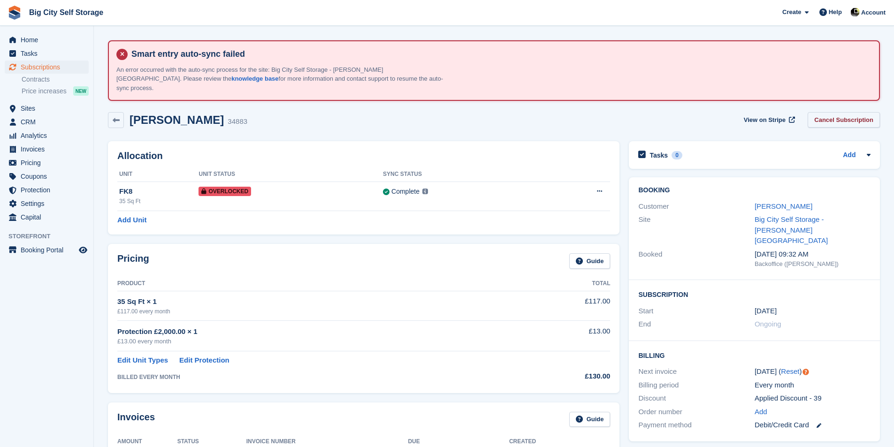
click at [858, 113] on link "Cancel Subscription" at bounding box center [843, 119] width 72 height 15
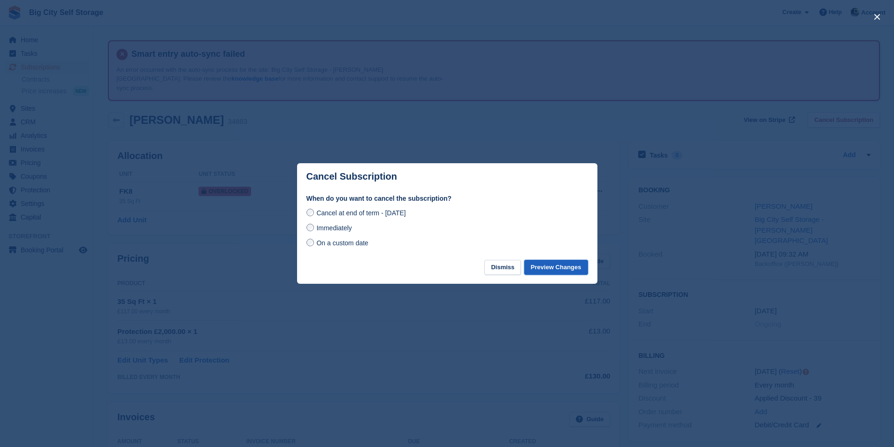
click at [547, 271] on button "Preview Changes" at bounding box center [556, 267] width 64 height 15
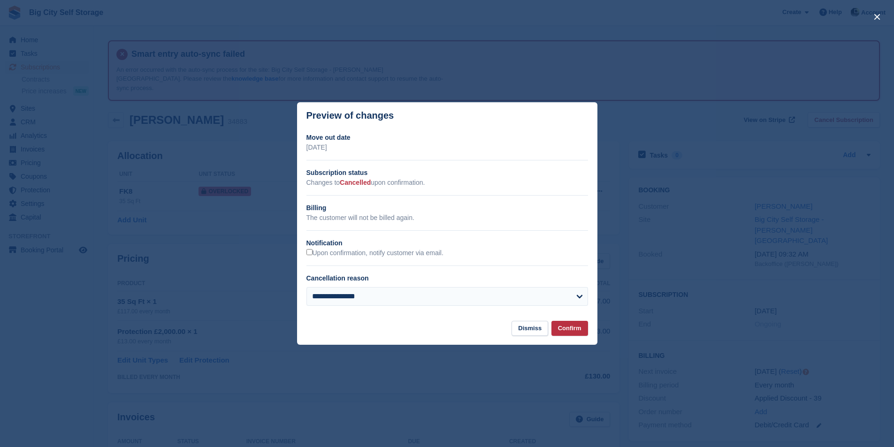
click at [429, 249] on div "Upon confirmation, notify customer via email." at bounding box center [447, 253] width 282 height 10
click at [426, 259] on div "**********" at bounding box center [447, 223] width 300 height 181
click at [430, 253] on label "Upon confirmation, notify customer via email." at bounding box center [374, 253] width 137 height 8
click at [582, 336] on button "Confirm" at bounding box center [569, 328] width 37 height 15
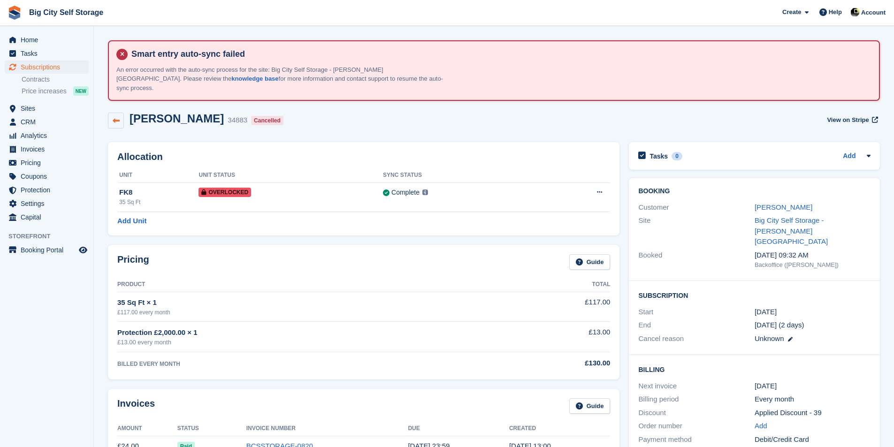
click at [121, 113] on link at bounding box center [116, 121] width 16 height 16
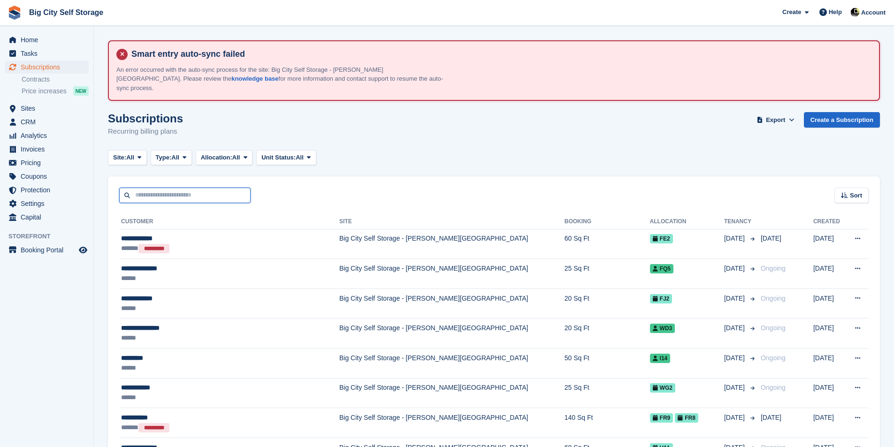
click at [225, 188] on input "text" at bounding box center [184, 195] width 131 height 15
type input "****"
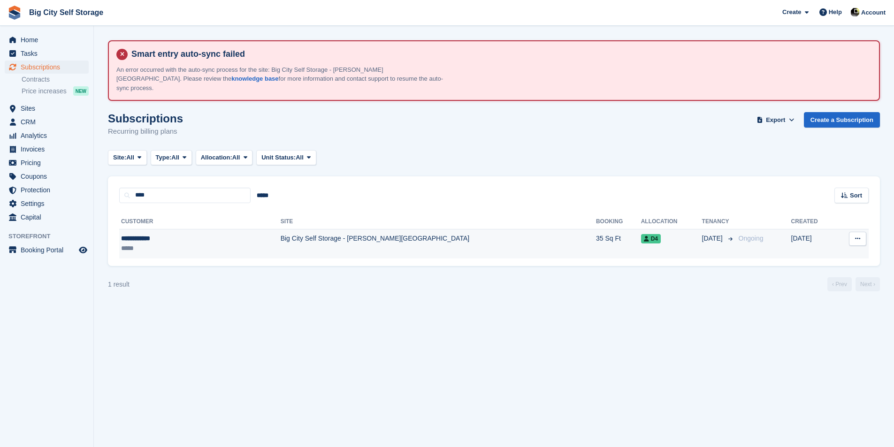
click at [465, 241] on td "Big City Self Storage - [PERSON_NAME][GEOGRAPHIC_DATA]" at bounding box center [438, 244] width 315 height 30
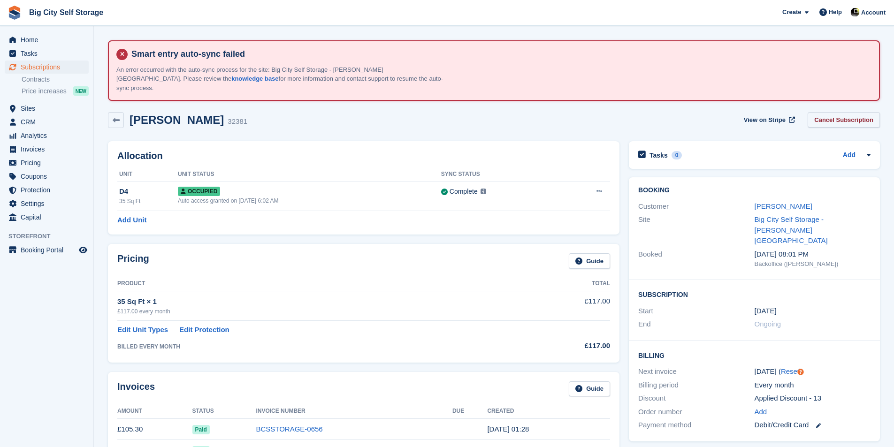
click at [859, 112] on link "Cancel Subscription" at bounding box center [843, 119] width 72 height 15
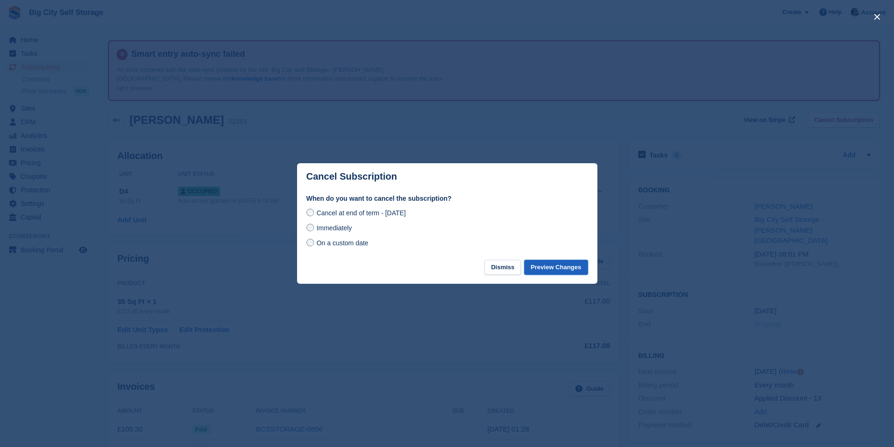
click at [565, 265] on button "Preview Changes" at bounding box center [556, 267] width 64 height 15
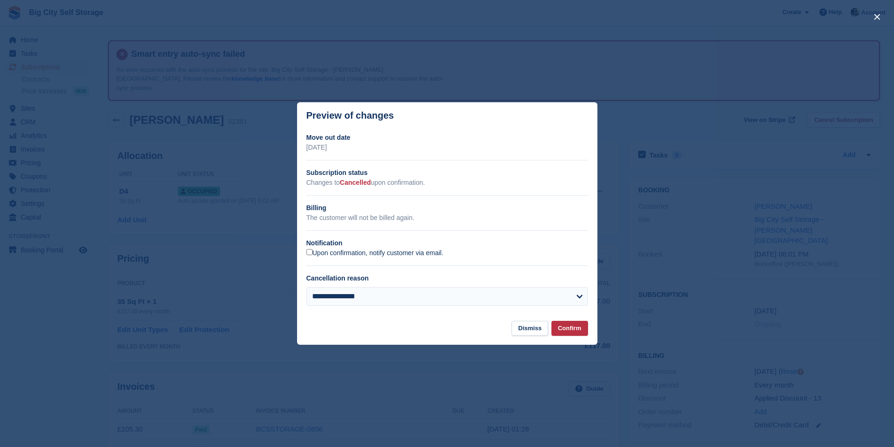
drag, startPoint x: 407, startPoint y: 249, endPoint x: 405, endPoint y: 257, distance: 8.2
click at [407, 250] on div "Upon confirmation, notify customer via email." at bounding box center [447, 253] width 282 height 10
click at [407, 254] on label "Upon confirmation, notify customer via email." at bounding box center [374, 253] width 137 height 8
click at [589, 326] on footer "Dismiss Confirm" at bounding box center [447, 333] width 300 height 24
click at [580, 326] on button "Confirm" at bounding box center [569, 328] width 37 height 15
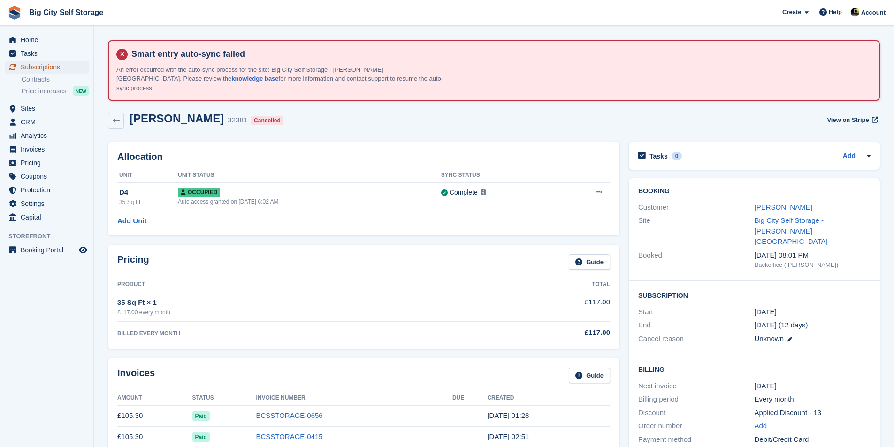
click at [45, 63] on span "Subscriptions" at bounding box center [49, 67] width 56 height 13
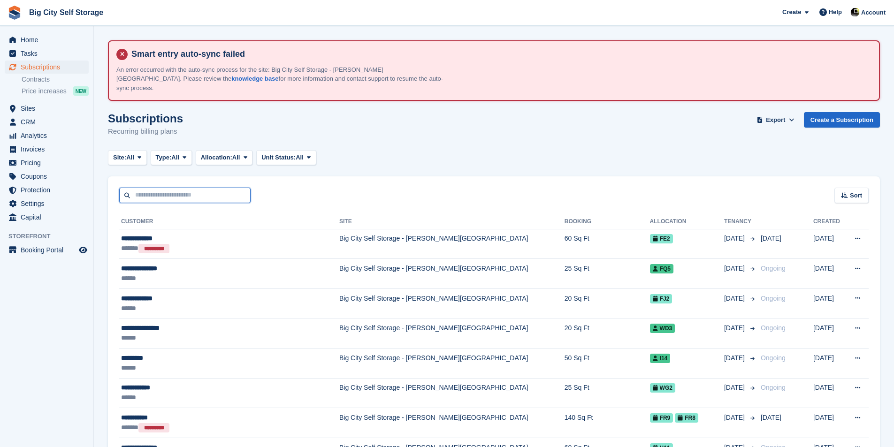
click at [171, 188] on input "text" at bounding box center [184, 195] width 131 height 15
type input "*****"
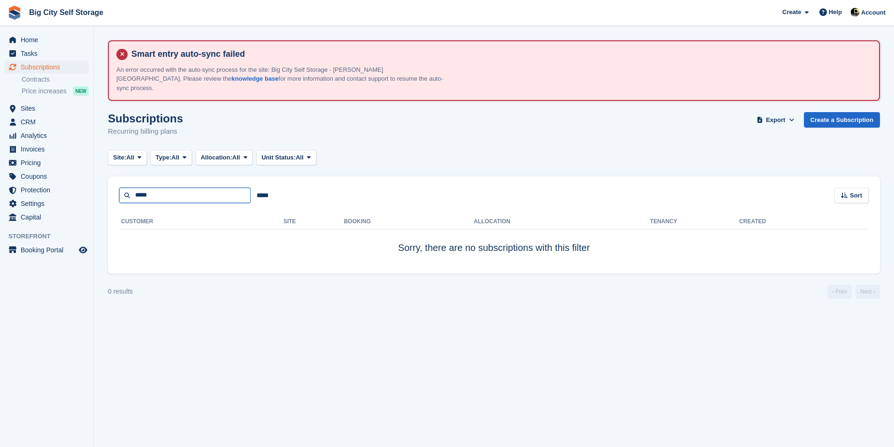
click at [168, 188] on input "*****" at bounding box center [184, 195] width 131 height 15
type input "******"
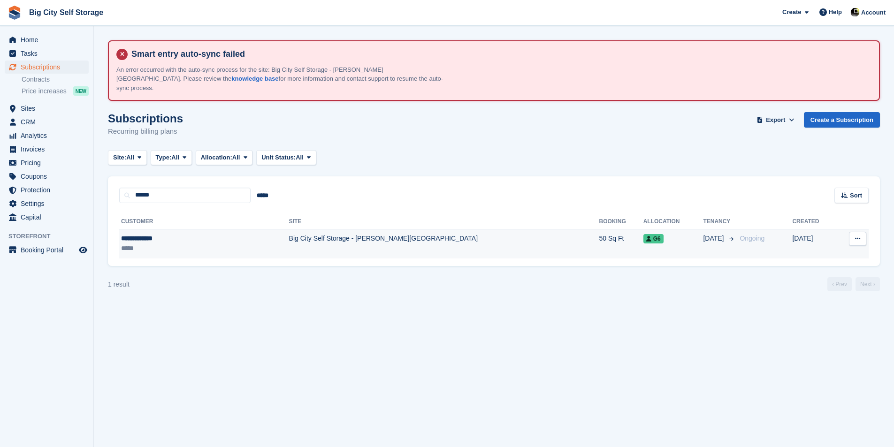
click at [201, 244] on div "*****" at bounding box center [171, 249] width 101 height 10
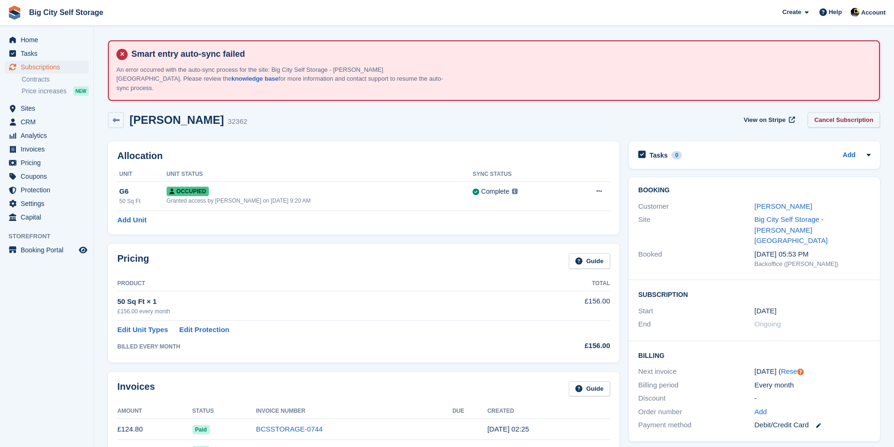
click at [859, 113] on link "Cancel Subscription" at bounding box center [843, 119] width 72 height 15
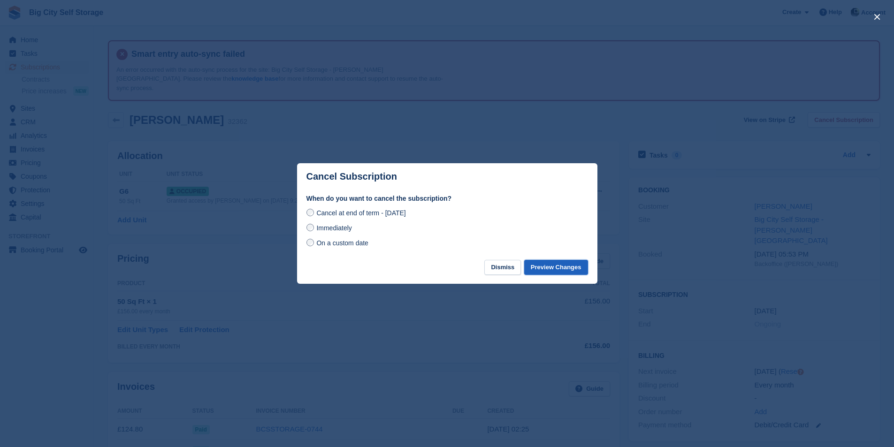
click at [552, 267] on button "Preview Changes" at bounding box center [556, 267] width 64 height 15
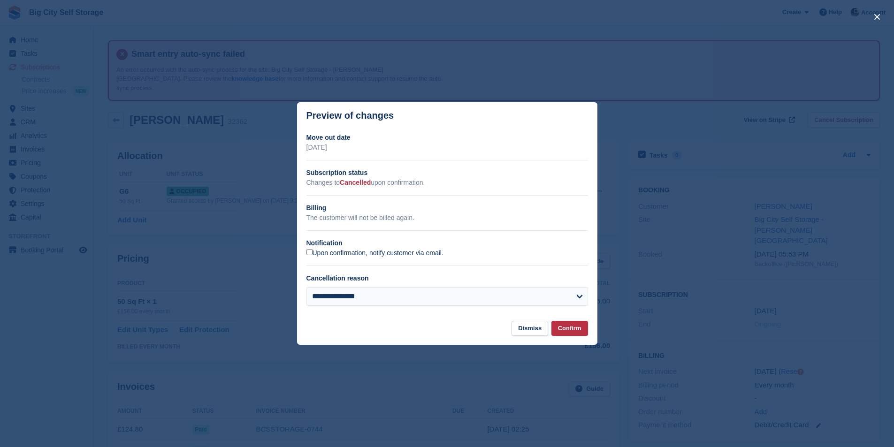
click at [411, 253] on label "Upon confirmation, notify customer via email." at bounding box center [374, 253] width 137 height 8
click at [570, 335] on button "Confirm" at bounding box center [569, 328] width 37 height 15
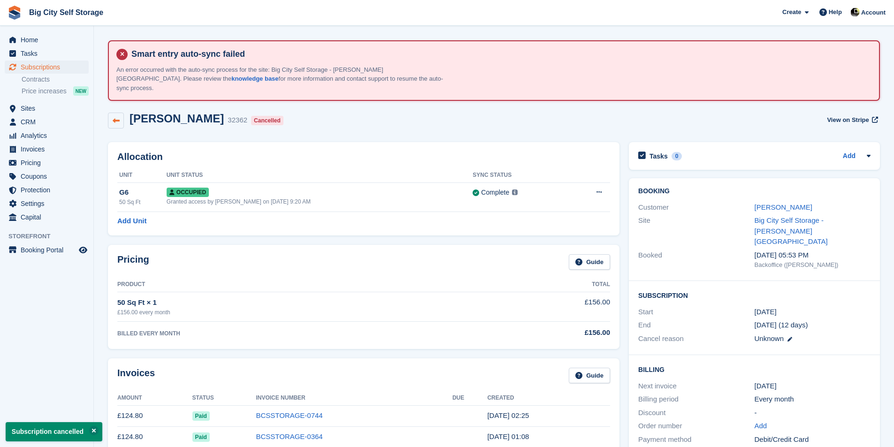
click at [115, 113] on link at bounding box center [116, 121] width 16 height 16
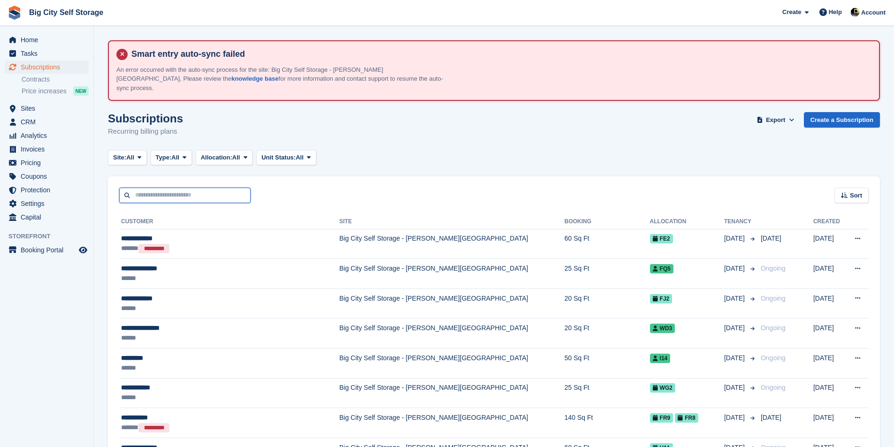
click at [189, 188] on input "text" at bounding box center [184, 195] width 131 height 15
type input "*****"
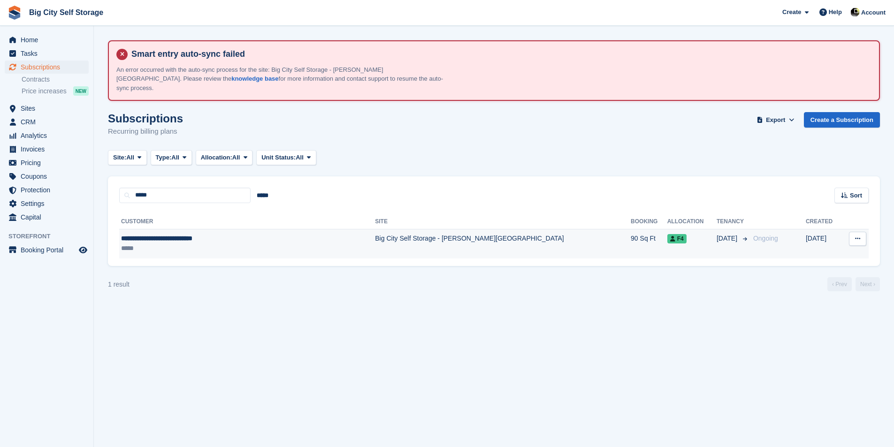
click at [414, 234] on td "Big City Self Storage - [PERSON_NAME][GEOGRAPHIC_DATA]" at bounding box center [503, 244] width 256 height 30
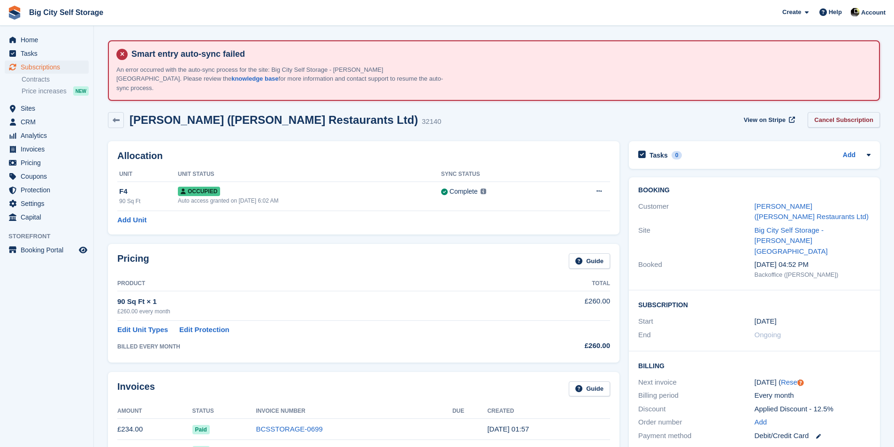
click at [853, 112] on link "Cancel Subscription" at bounding box center [843, 119] width 72 height 15
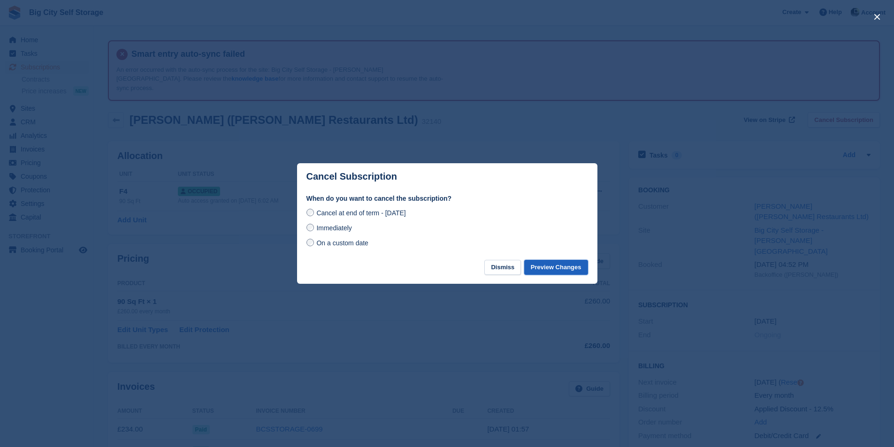
click at [581, 267] on button "Preview Changes" at bounding box center [556, 267] width 64 height 15
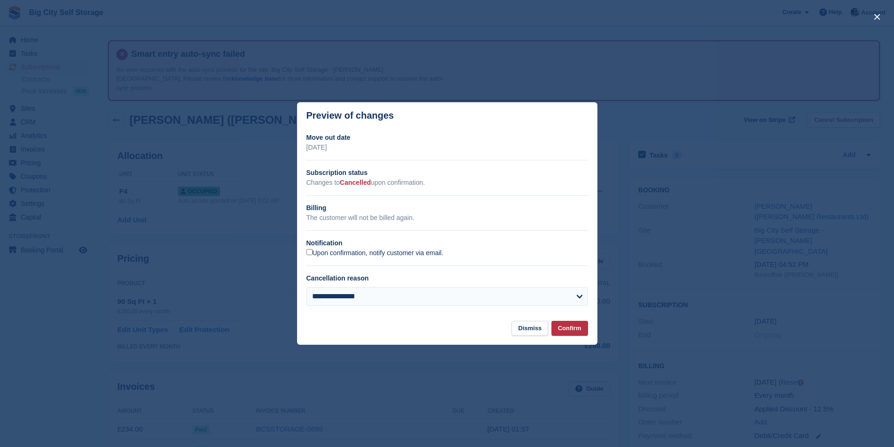
click at [410, 257] on label "Upon confirmation, notify customer via email." at bounding box center [374, 253] width 137 height 8
click at [579, 334] on button "Confirm" at bounding box center [569, 328] width 37 height 15
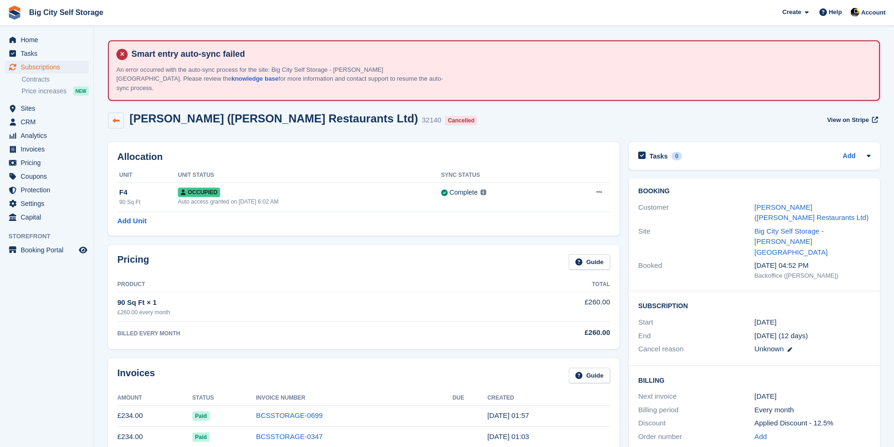
click at [110, 113] on link at bounding box center [116, 121] width 16 height 16
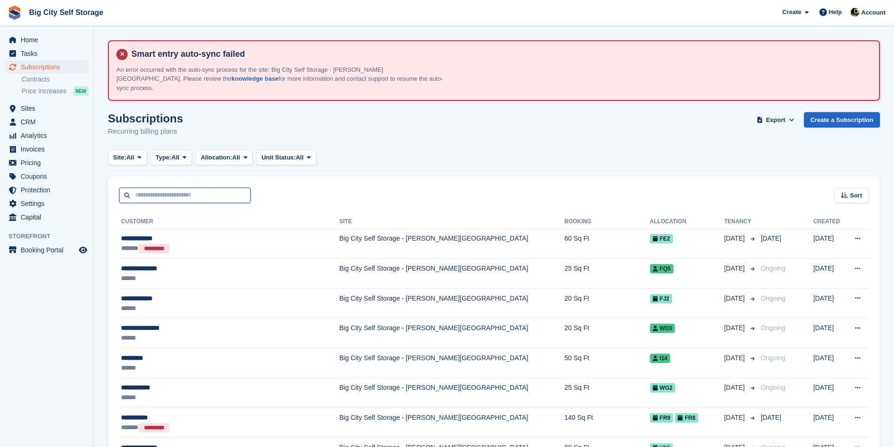
click at [206, 188] on input "text" at bounding box center [184, 195] width 131 height 15
type input "*******"
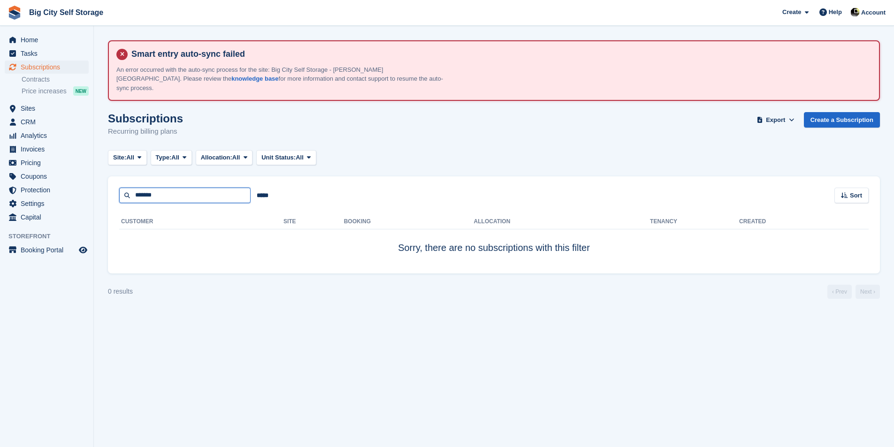
click at [214, 188] on input "*******" at bounding box center [184, 195] width 131 height 15
type input "******"
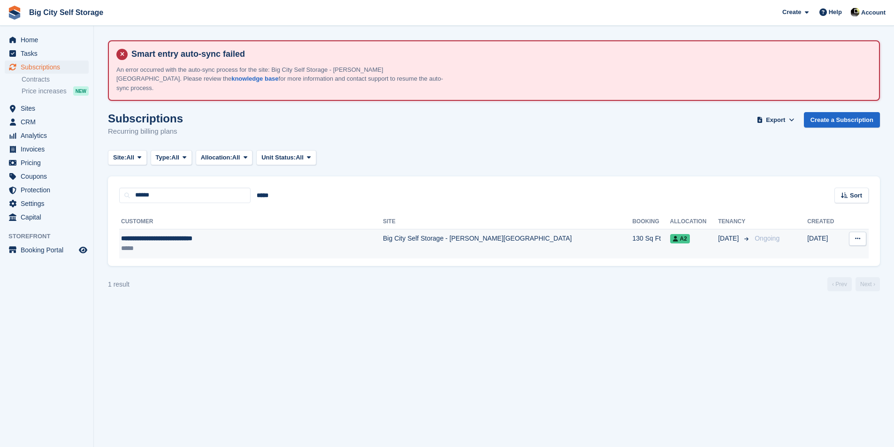
click at [219, 244] on div "*****" at bounding box center [220, 249] width 198 height 10
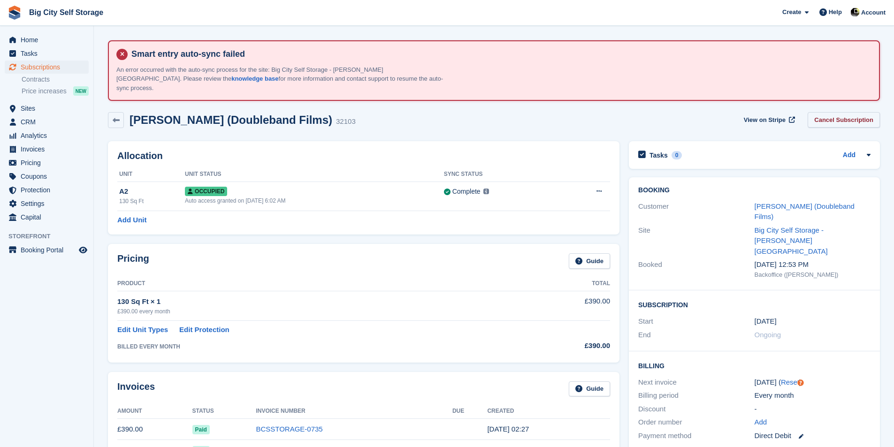
click at [856, 112] on link "Cancel Subscription" at bounding box center [843, 119] width 72 height 15
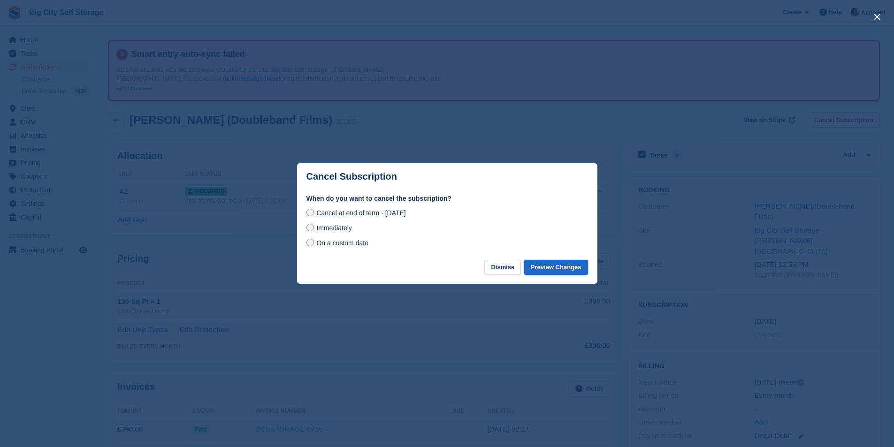
click at [570, 267] on button "Preview Changes" at bounding box center [556, 267] width 64 height 15
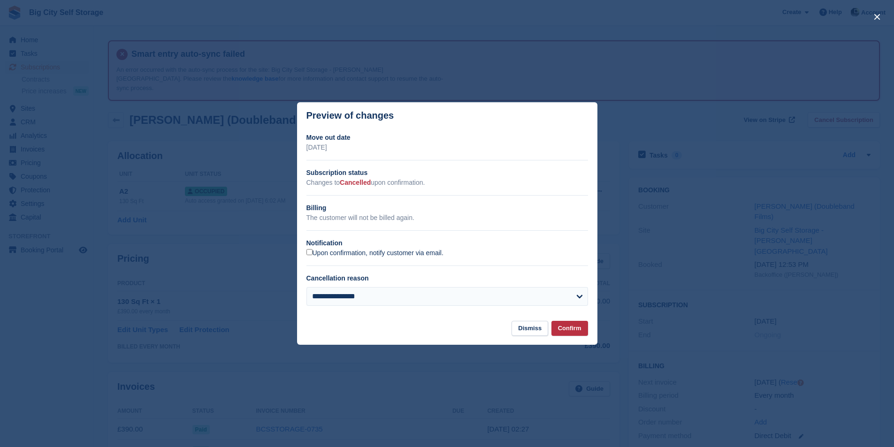
click at [421, 255] on label "Upon confirmation, notify customer via email." at bounding box center [374, 253] width 137 height 8
click at [566, 332] on button "Confirm" at bounding box center [569, 328] width 37 height 15
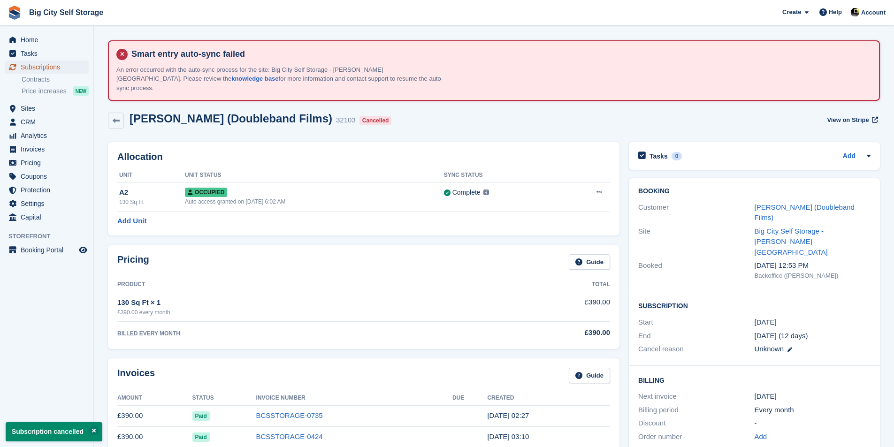
click at [58, 62] on span "Subscriptions" at bounding box center [49, 67] width 56 height 13
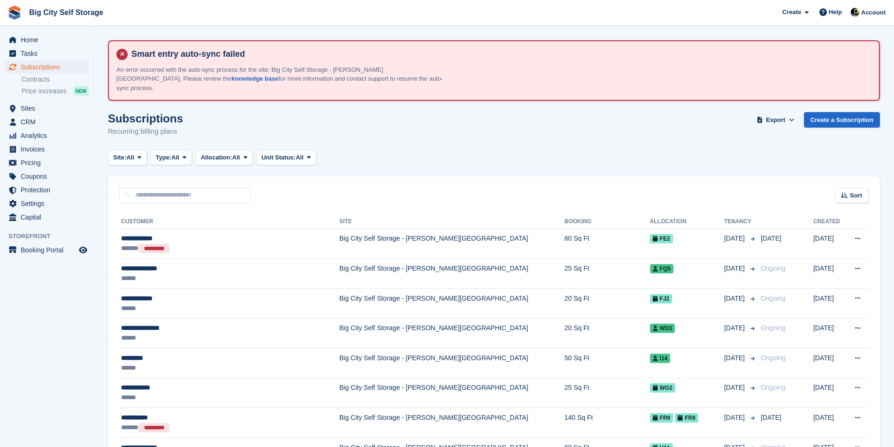
click at [198, 191] on input "text" at bounding box center [184, 195] width 131 height 15
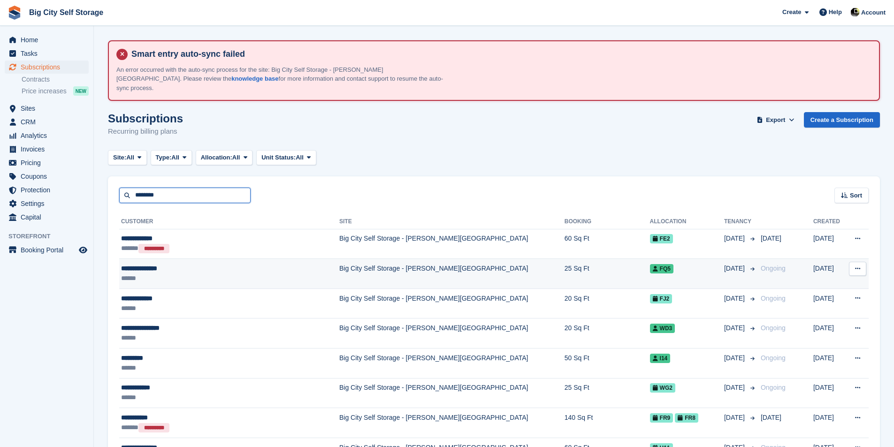
type input "********"
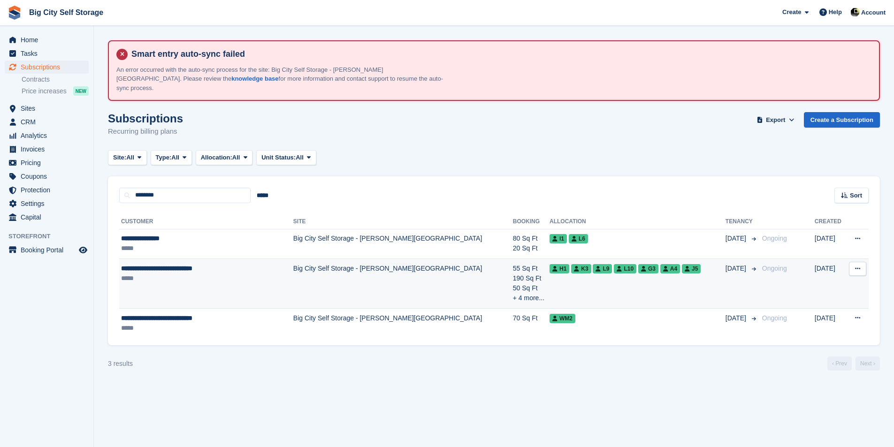
click at [343, 259] on td "Big City Self Storage - [PERSON_NAME][GEOGRAPHIC_DATA]" at bounding box center [403, 284] width 220 height 50
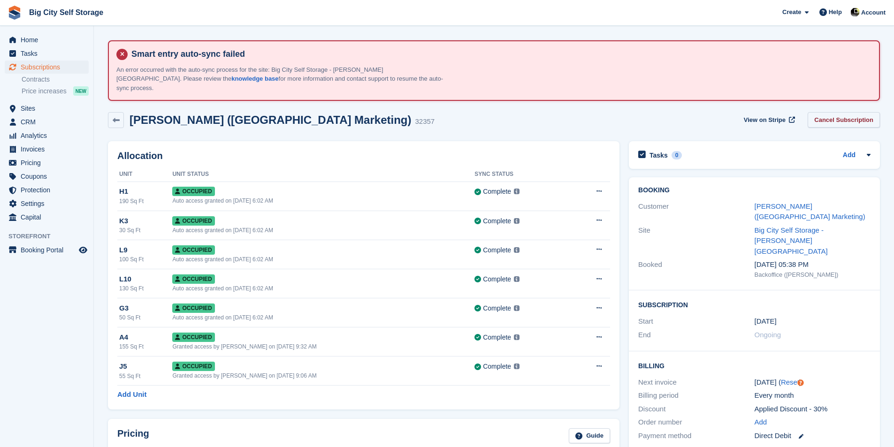
click at [872, 112] on link "Cancel Subscription" at bounding box center [843, 119] width 72 height 15
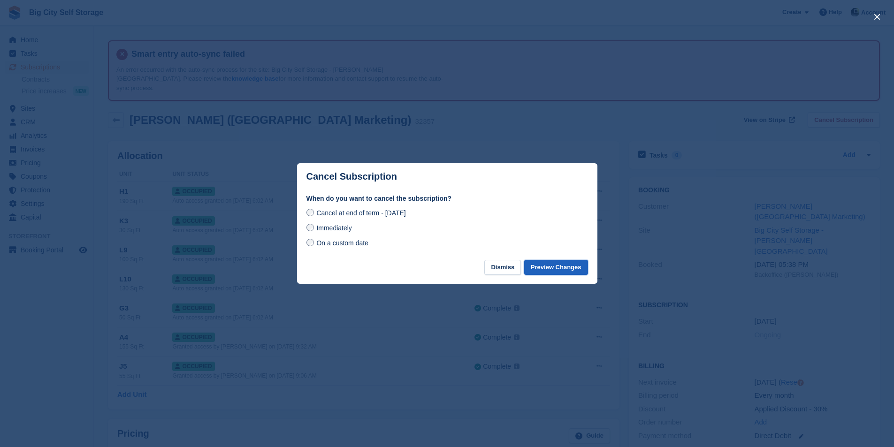
click at [549, 265] on button "Preview Changes" at bounding box center [556, 267] width 64 height 15
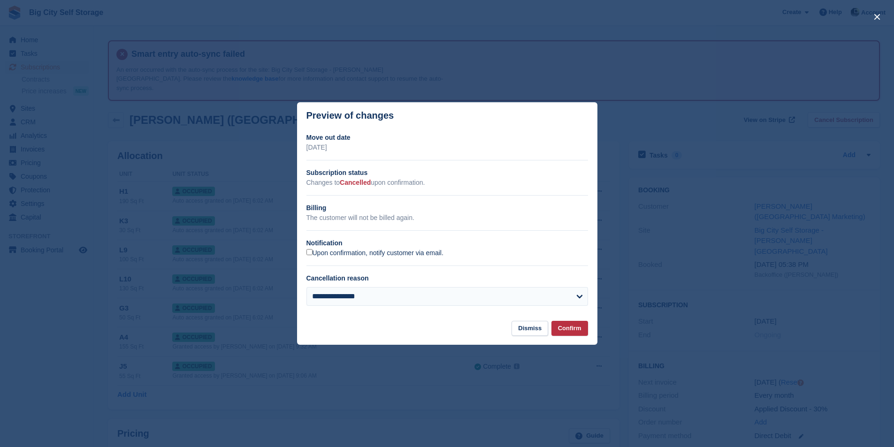
click at [423, 257] on label "Upon confirmation, notify customer via email." at bounding box center [374, 253] width 137 height 8
click at [574, 330] on button "Confirm" at bounding box center [569, 328] width 37 height 15
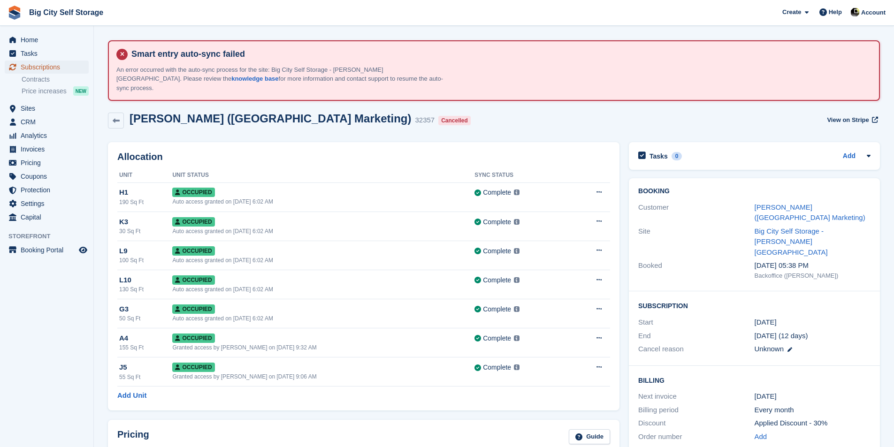
click at [52, 67] on span "Subscriptions" at bounding box center [49, 67] width 56 height 13
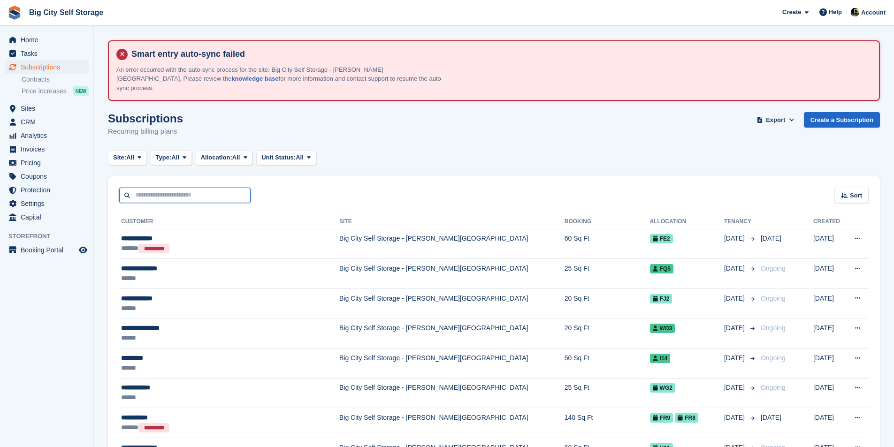
click at [161, 188] on input "text" at bounding box center [184, 195] width 131 height 15
type input "*****"
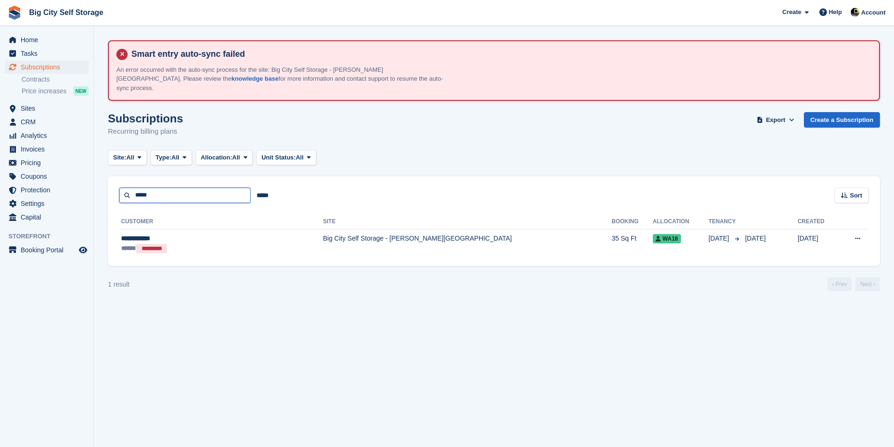
click at [197, 188] on input "*****" at bounding box center [184, 195] width 131 height 15
type input "***"
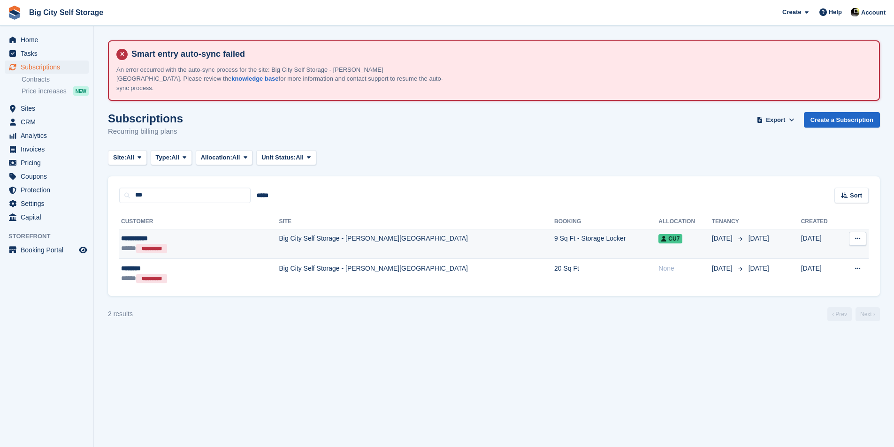
click at [406, 229] on td "Big City Self Storage - [PERSON_NAME][GEOGRAPHIC_DATA]" at bounding box center [416, 244] width 275 height 30
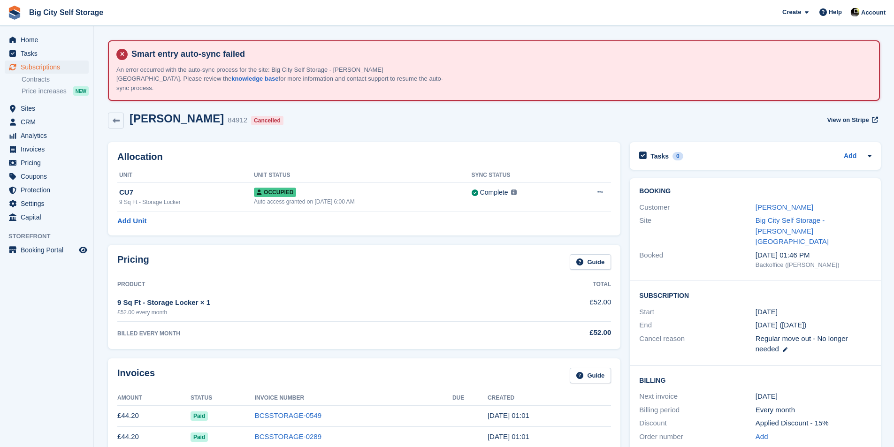
click at [536, 142] on div "Allocation Unit Unit Status Sync Status CU7 9 Sq Ft - Storage Locker Occupied A…" at bounding box center [364, 188] width 512 height 93
click at [403, 142] on div "Allocation Unit Unit Status Sync Status CU7 9 Sq Ft - Storage Locker Occupied A…" at bounding box center [364, 188] width 512 height 93
click at [152, 198] on div "9 Sq Ft - Storage Locker" at bounding box center [186, 202] width 135 height 8
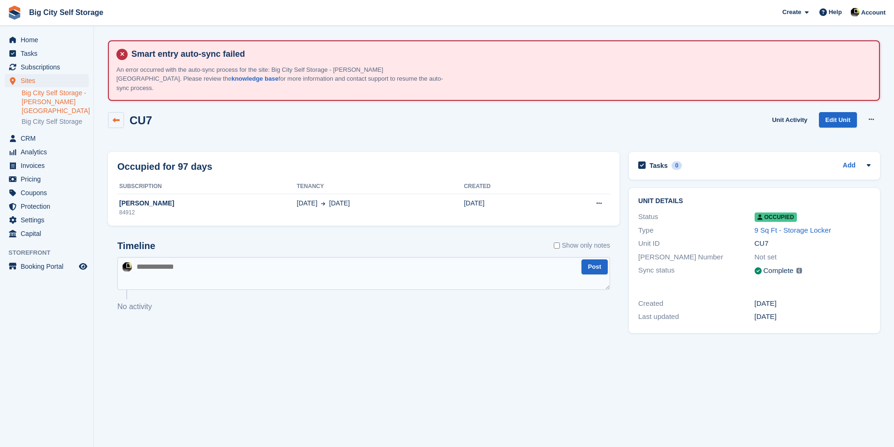
click at [113, 117] on icon at bounding box center [116, 120] width 7 height 7
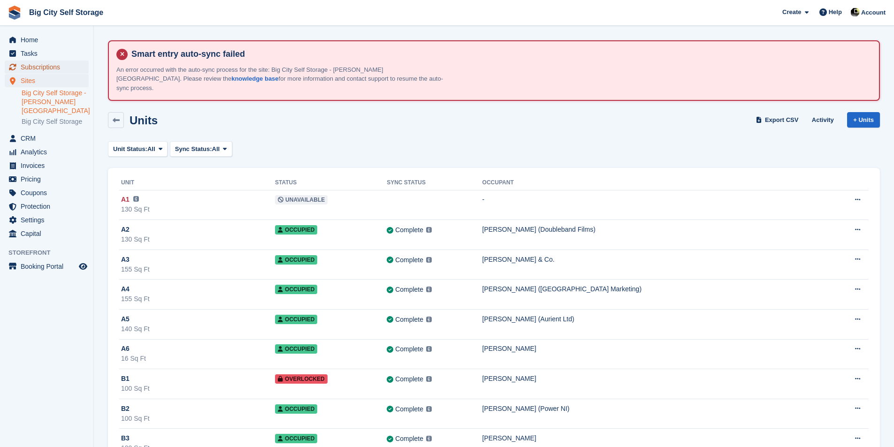
click at [46, 64] on span "Subscriptions" at bounding box center [49, 67] width 56 height 13
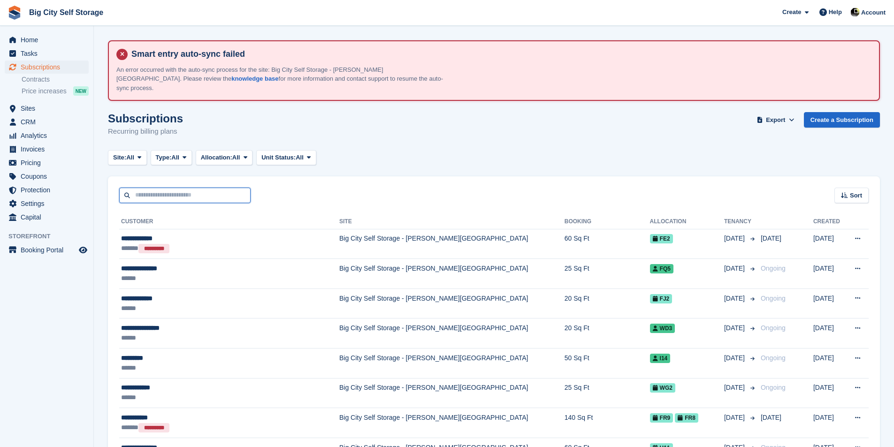
click at [229, 188] on input "text" at bounding box center [184, 195] width 131 height 15
click at [43, 64] on span "Subscriptions" at bounding box center [49, 67] width 56 height 13
click at [37, 42] on span "Home" at bounding box center [49, 39] width 56 height 13
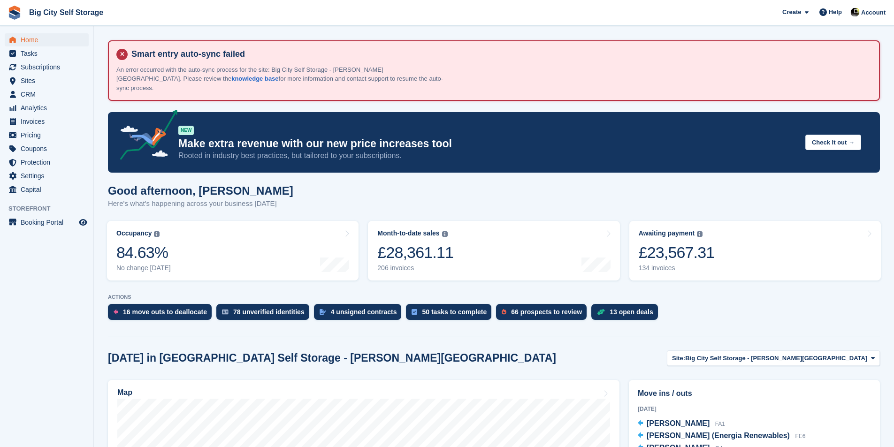
scroll to position [282, 0]
